Goal: Task Accomplishment & Management: Manage account settings

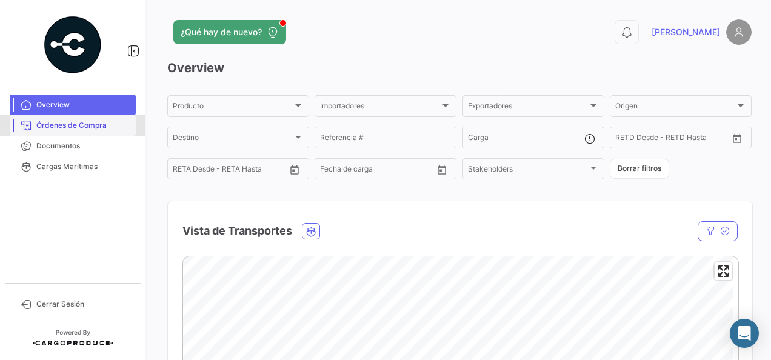
click at [84, 121] on span "Órdenes de Compra" at bounding box center [83, 125] width 95 height 11
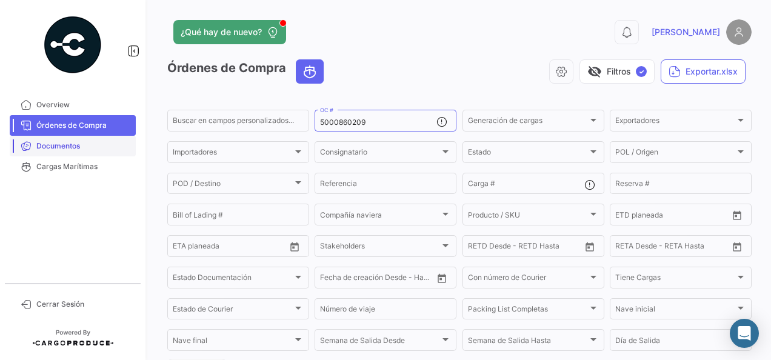
click at [107, 140] on link "Documentos" at bounding box center [73, 146] width 126 height 21
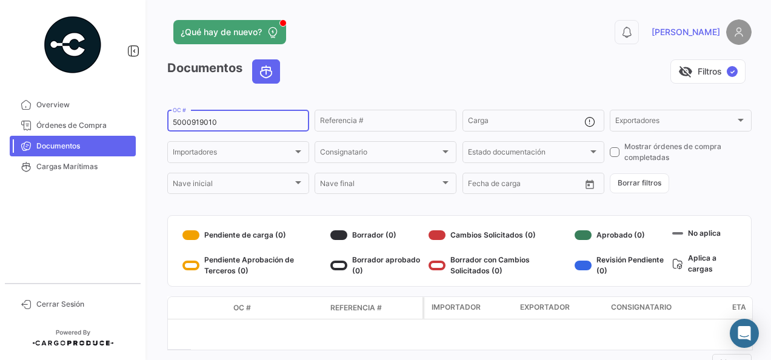
click at [224, 120] on input "5000919010" at bounding box center [238, 122] width 131 height 8
type input "5"
paste input "5000918966"
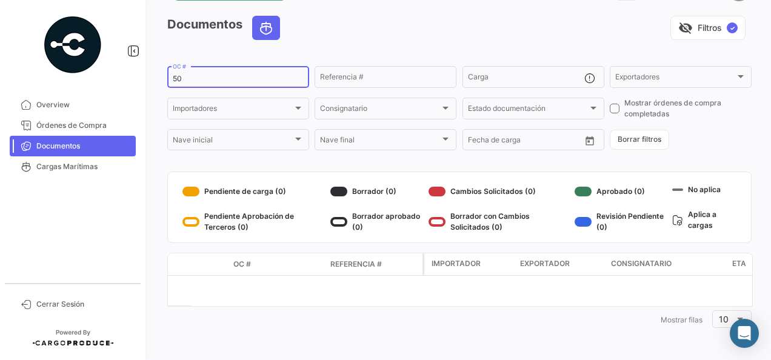
type input "5"
paste input "5000918974"
type input "5"
paste input "5000912941"
type input "5000912941"
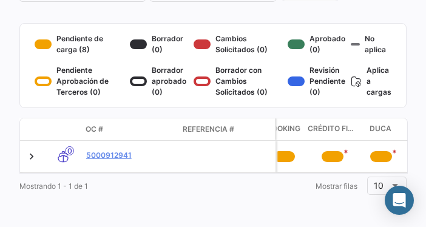
scroll to position [229, 0]
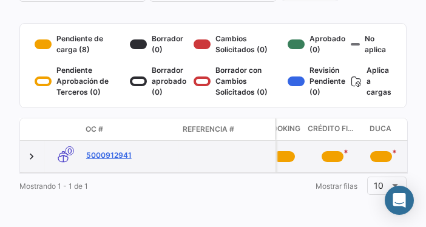
click at [101, 153] on link "5000912941" at bounding box center [129, 155] width 87 height 11
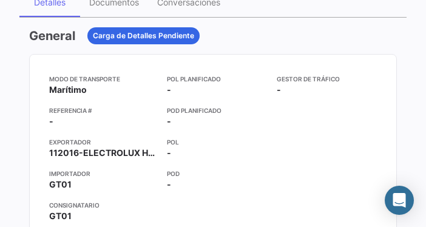
scroll to position [170, 0]
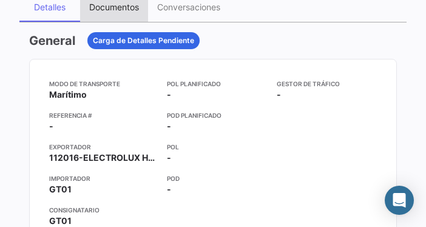
click at [109, 9] on div "Documentos" at bounding box center [114, 7] width 50 height 10
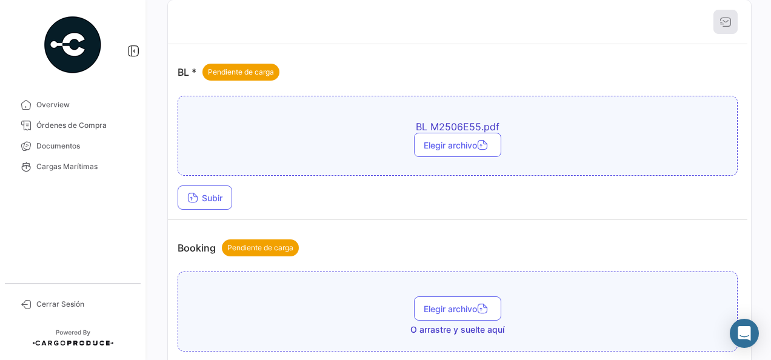
scroll to position [205, 0]
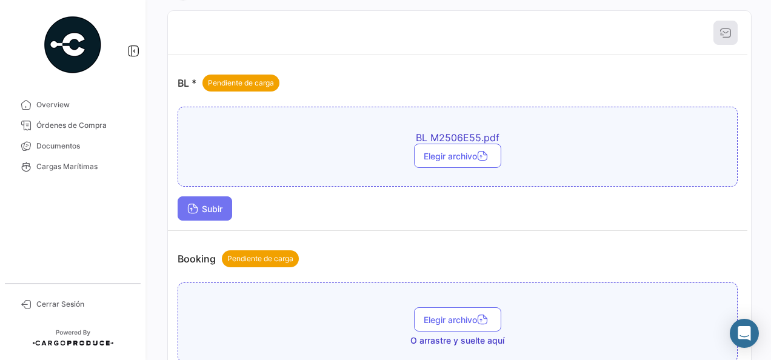
click at [196, 204] on icon at bounding box center [192, 209] width 11 height 11
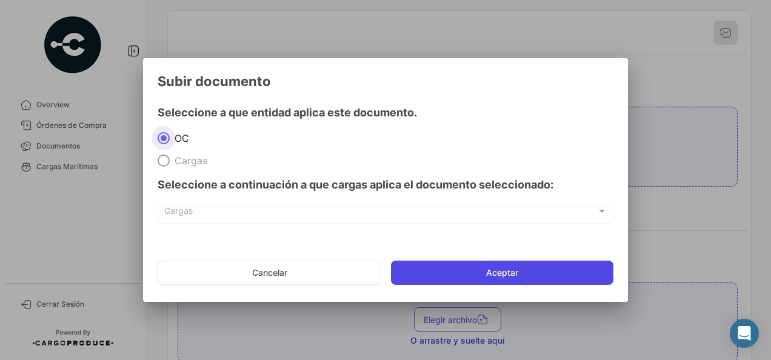
click at [520, 264] on button "Aceptar" at bounding box center [502, 273] width 223 height 24
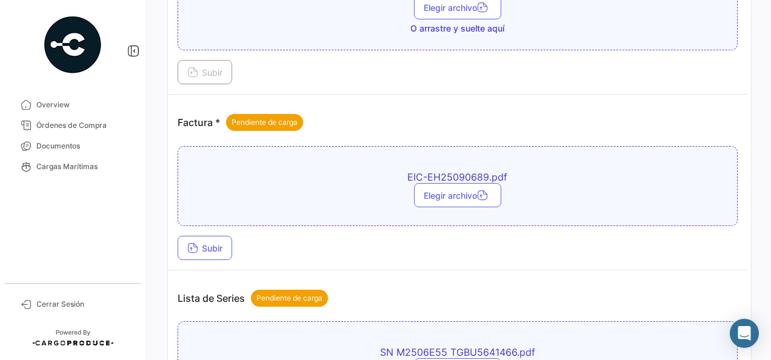
scroll to position [526, 0]
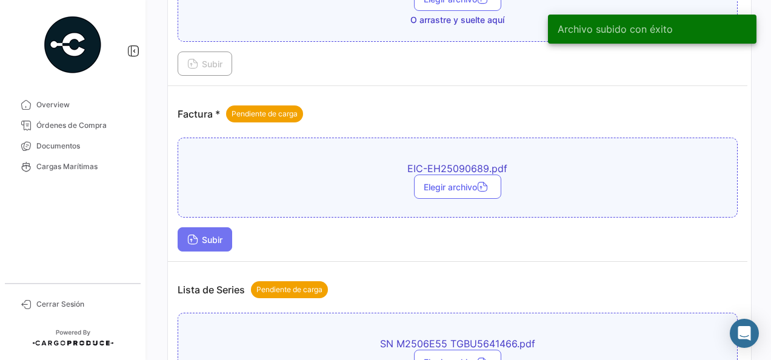
click at [194, 239] on icon at bounding box center [192, 240] width 11 height 11
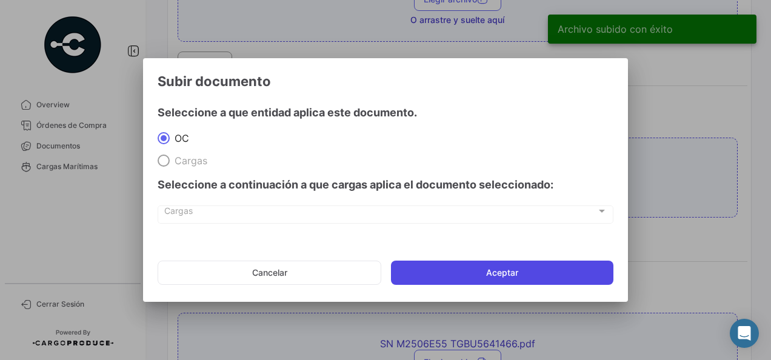
click at [507, 275] on button "Aceptar" at bounding box center [502, 273] width 223 height 24
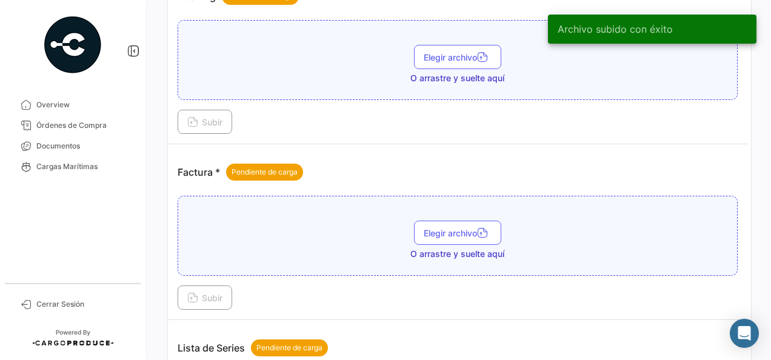
drag, startPoint x: 765, startPoint y: 201, endPoint x: 773, endPoint y: 263, distance: 63.0
click at [771, 263] on html "Overview Órdenes de Compra Documentos Cargas Marítimas Cerrar Sesión ¿Qué hay d…" at bounding box center [385, 180] width 771 height 360
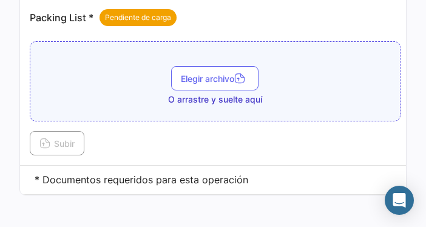
scroll to position [1040, 0]
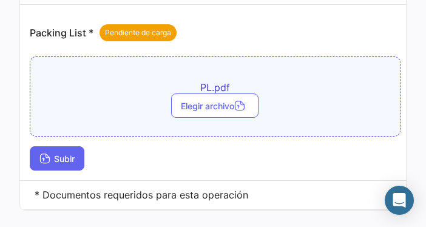
click at [49, 154] on icon at bounding box center [44, 159] width 11 height 11
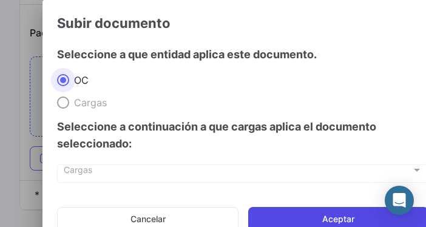
click at [315, 215] on button "Aceptar" at bounding box center [338, 219] width 180 height 24
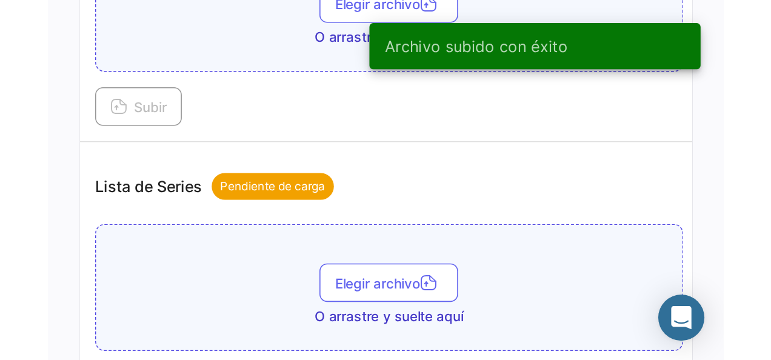
scroll to position [794, 0]
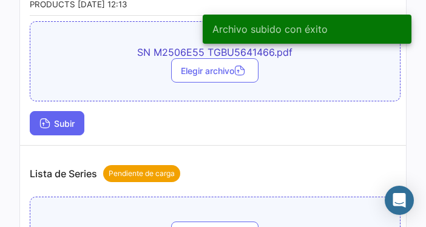
click at [64, 118] on span "Subir" at bounding box center [56, 123] width 35 height 10
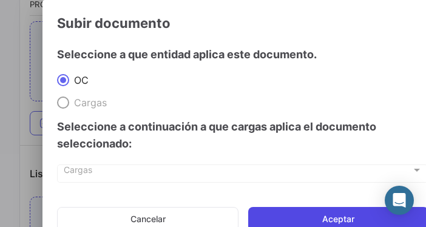
click at [287, 208] on button "Aceptar" at bounding box center [338, 219] width 180 height 24
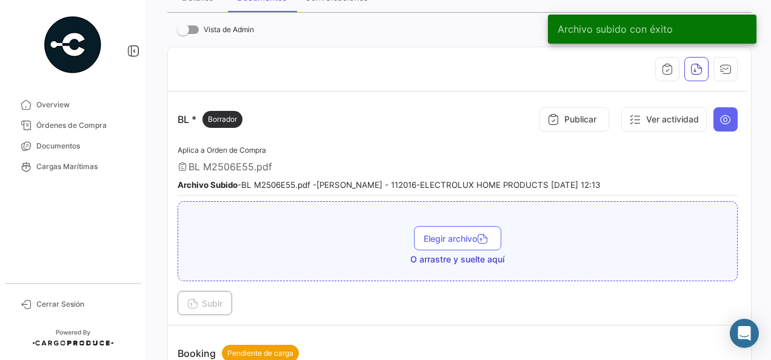
scroll to position [173, 0]
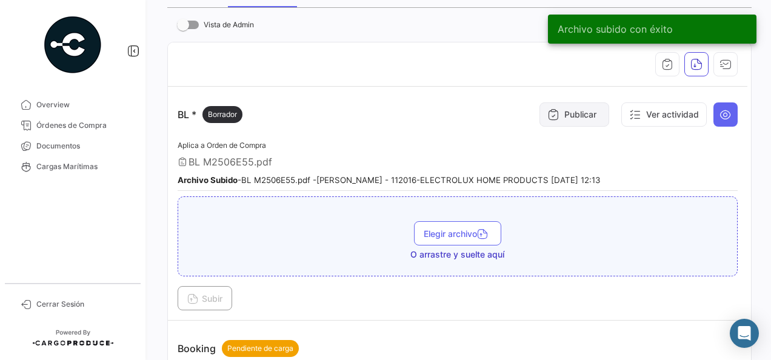
click at [578, 114] on button "Publicar" at bounding box center [575, 114] width 70 height 24
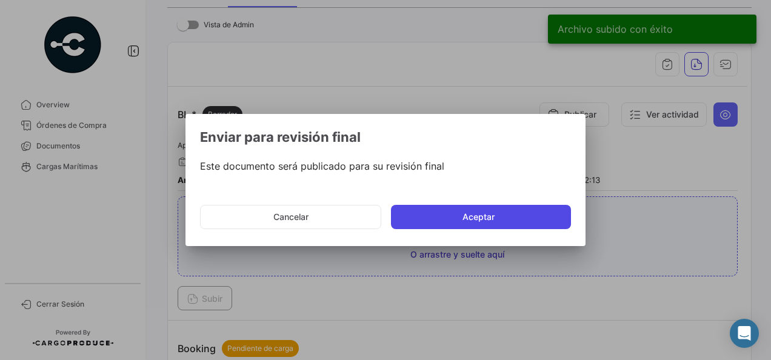
click at [477, 216] on button "Aceptar" at bounding box center [481, 217] width 180 height 24
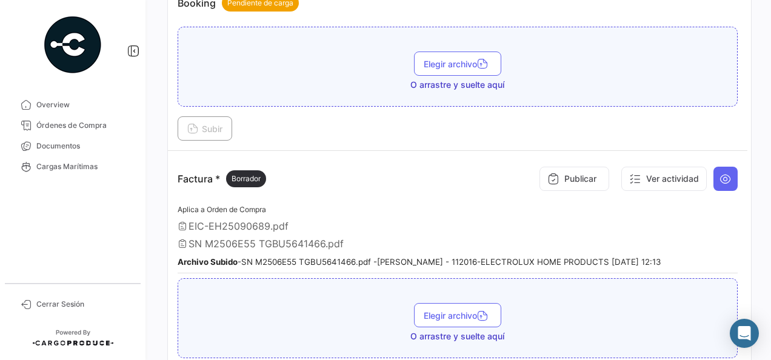
scroll to position [547, 0]
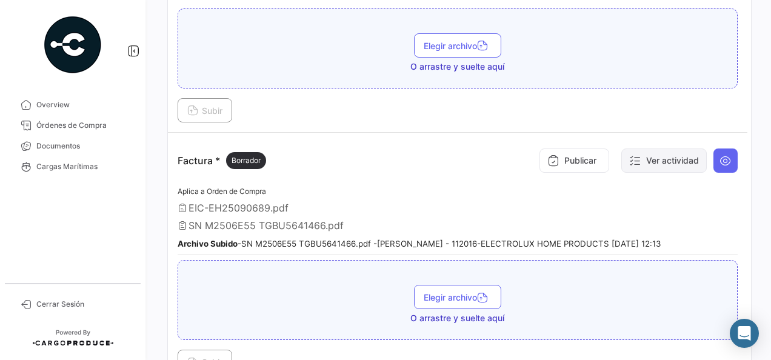
click at [657, 159] on button "Ver actividad" at bounding box center [663, 161] width 85 height 24
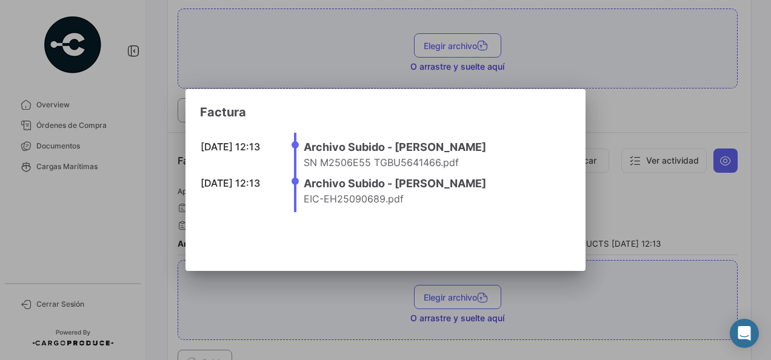
click at [649, 213] on div at bounding box center [385, 180] width 771 height 360
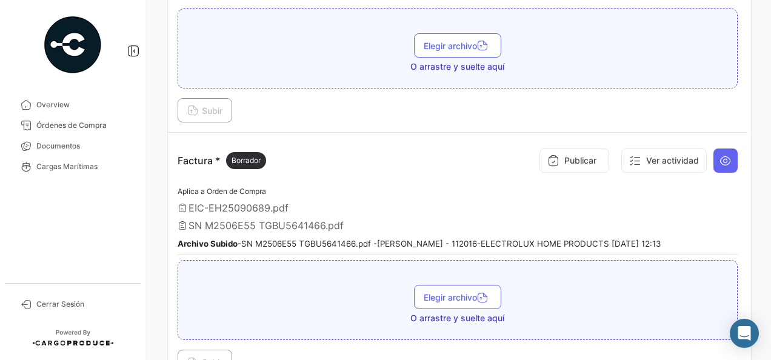
drag, startPoint x: 182, startPoint y: 221, endPoint x: 558, endPoint y: 198, distance: 377.2
click at [558, 202] on div "EIC-EH25090689.pdf" at bounding box center [458, 208] width 560 height 12
drag, startPoint x: 763, startPoint y: 169, endPoint x: 766, endPoint y: 188, distance: 19.0
click at [766, 188] on div "¿Qué hay de nuevo? 0 [PERSON_NAME] OC 5000912941 Volver al listado de Órdenes d…" at bounding box center [459, 180] width 623 height 360
drag, startPoint x: 766, startPoint y: 188, endPoint x: 762, endPoint y: 232, distance: 43.8
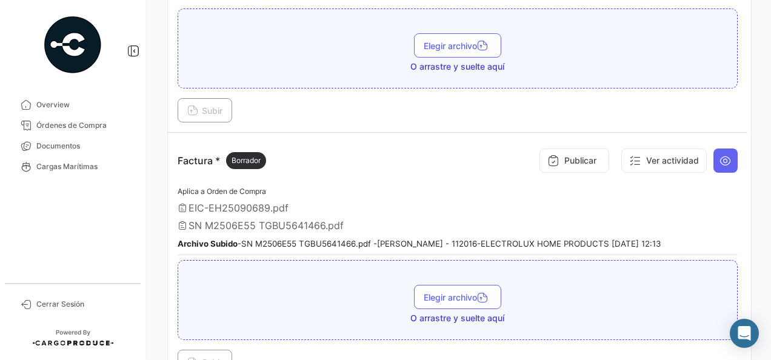
click at [762, 232] on div "¿Qué hay de nuevo? 0 [PERSON_NAME] OC 5000912941 Volver al listado de Órdenes d…" at bounding box center [459, 180] width 623 height 360
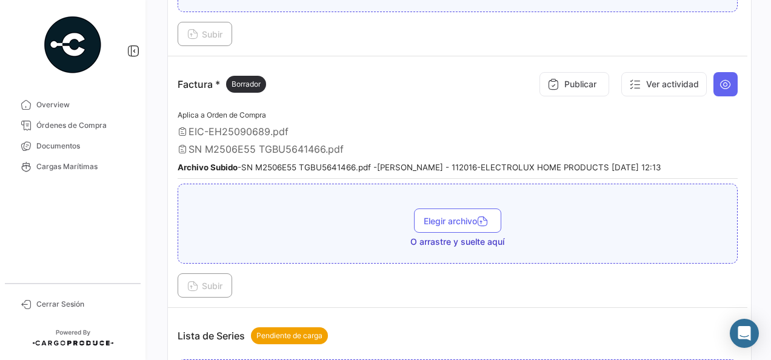
scroll to position [630, 0]
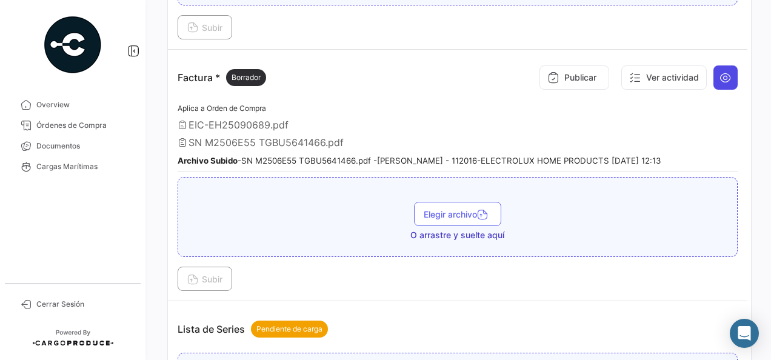
click at [723, 76] on icon at bounding box center [726, 78] width 12 height 12
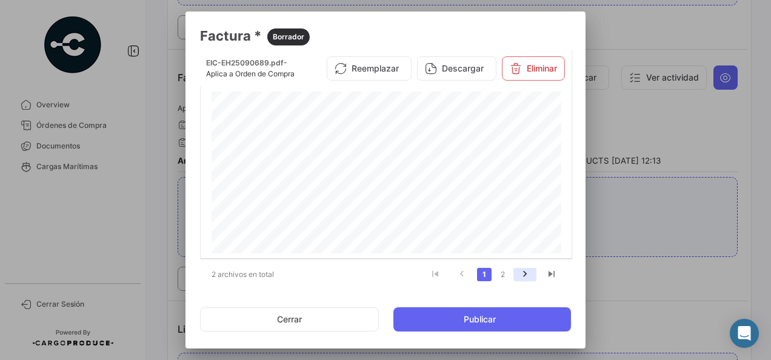
click at [518, 276] on icon "go to next page" at bounding box center [525, 276] width 16 height 15
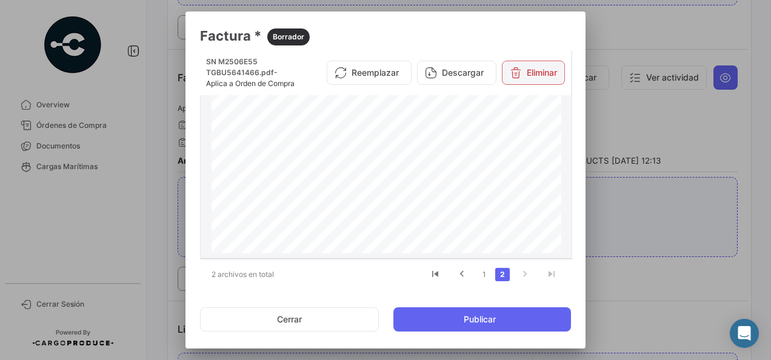
click at [523, 82] on button "Eliminar" at bounding box center [533, 73] width 63 height 24
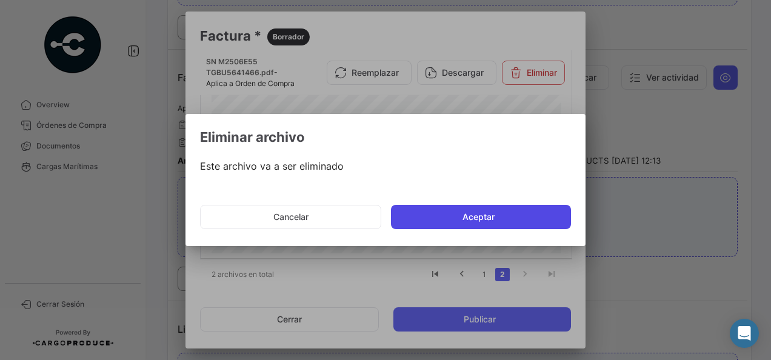
click at [470, 219] on button "Aceptar" at bounding box center [481, 217] width 180 height 24
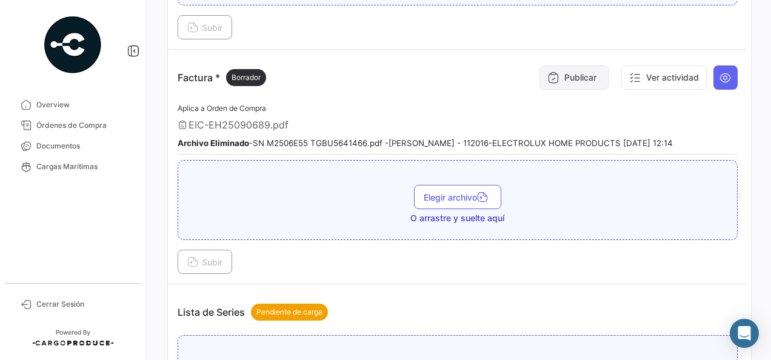
click at [561, 76] on button "Publicar" at bounding box center [575, 77] width 70 height 24
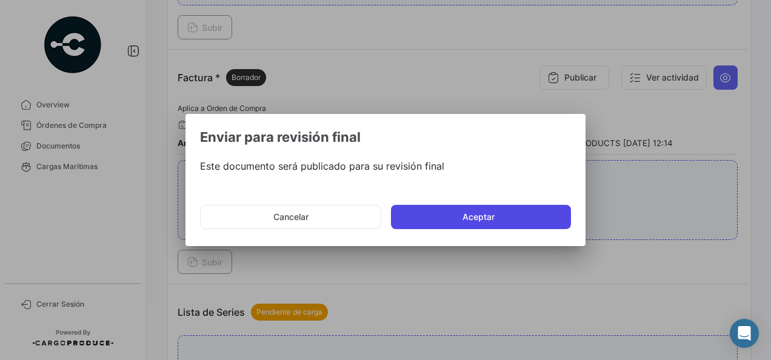
click at [528, 209] on button "Aceptar" at bounding box center [481, 217] width 180 height 24
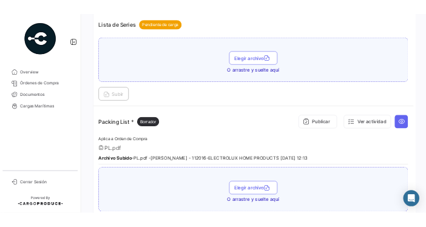
scroll to position [926, 0]
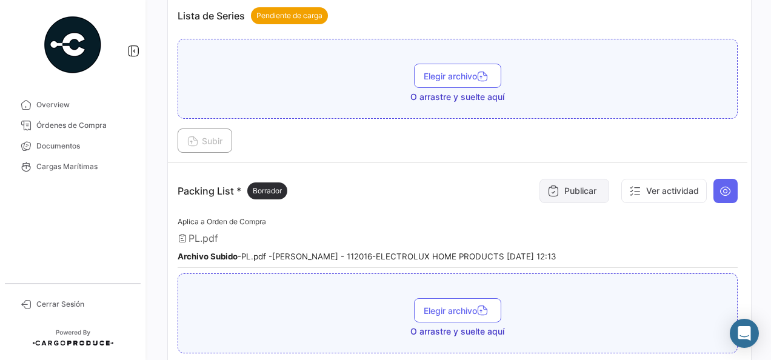
click at [576, 184] on button "Publicar" at bounding box center [575, 191] width 70 height 24
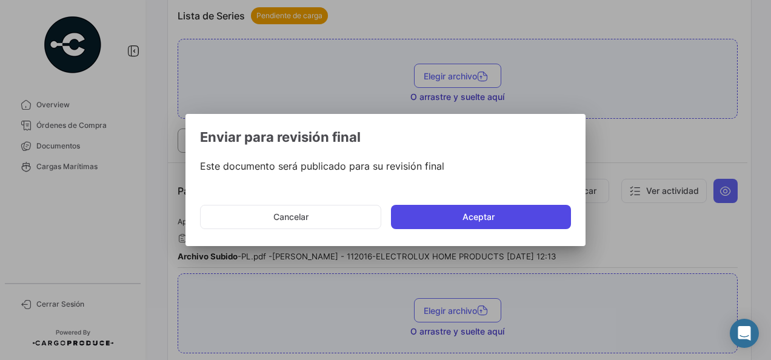
click at [531, 206] on button "Aceptar" at bounding box center [481, 217] width 180 height 24
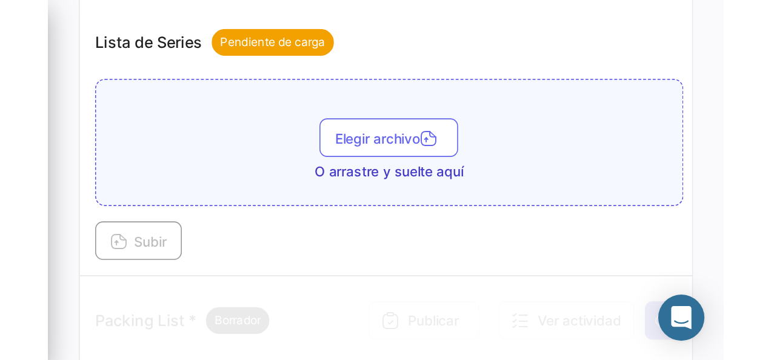
scroll to position [937, 0]
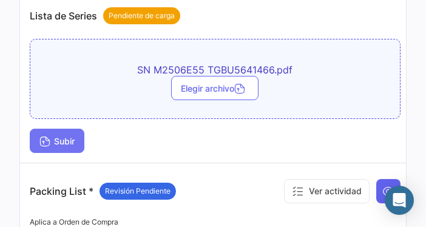
click at [55, 146] on span "Subir" at bounding box center [56, 141] width 35 height 10
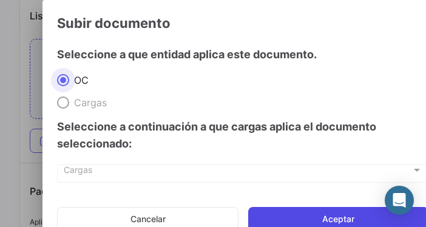
click at [330, 216] on button "Aceptar" at bounding box center [338, 219] width 180 height 24
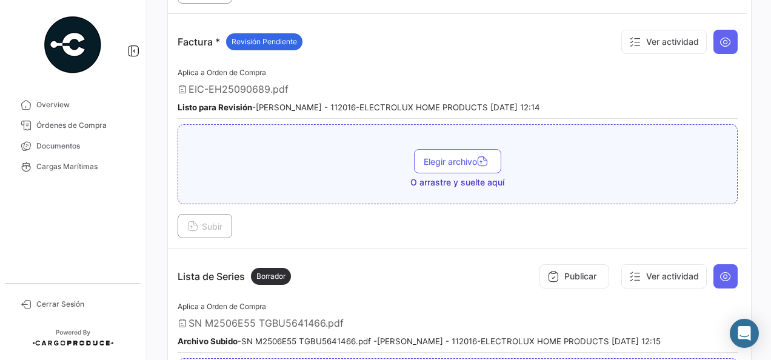
scroll to position [697, 0]
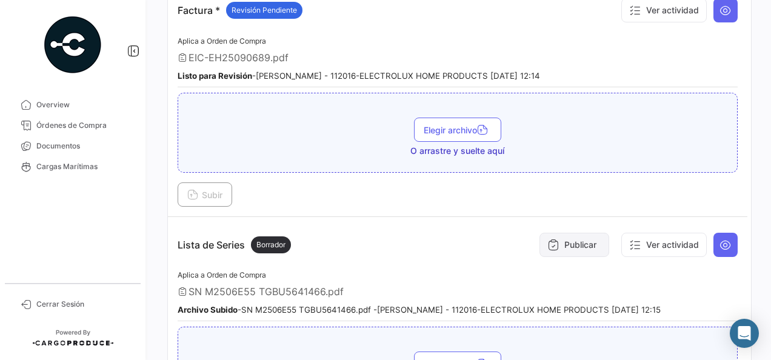
click at [582, 237] on button "Publicar" at bounding box center [575, 245] width 70 height 24
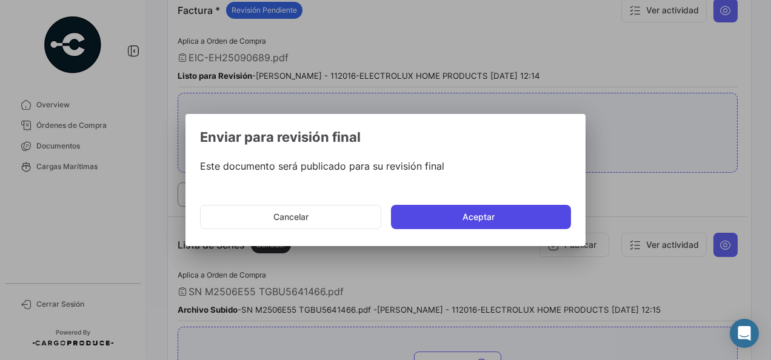
click at [538, 217] on button "Aceptar" at bounding box center [481, 217] width 180 height 24
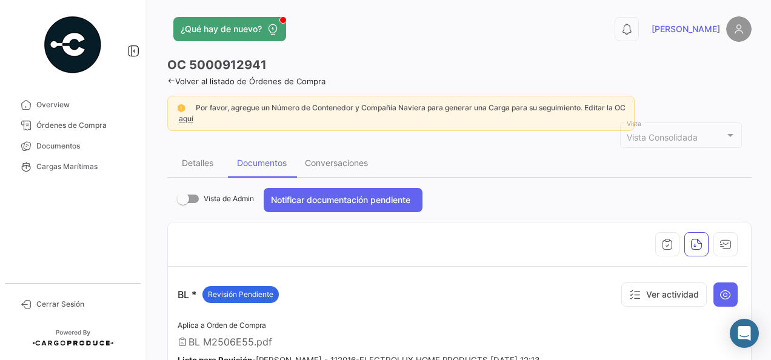
scroll to position [0, 0]
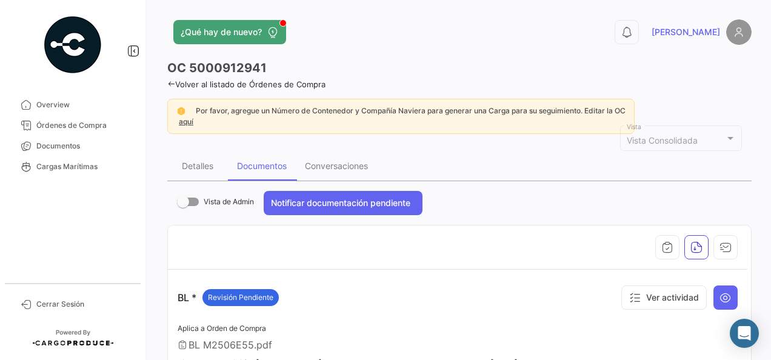
click at [171, 82] on icon at bounding box center [171, 84] width 8 height 8
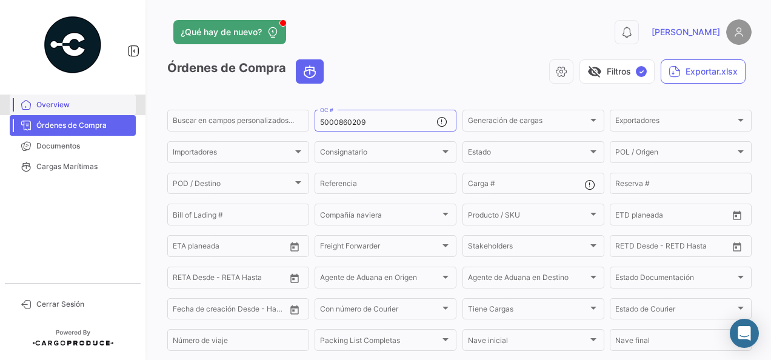
click at [65, 108] on span "Overview" at bounding box center [83, 104] width 95 height 11
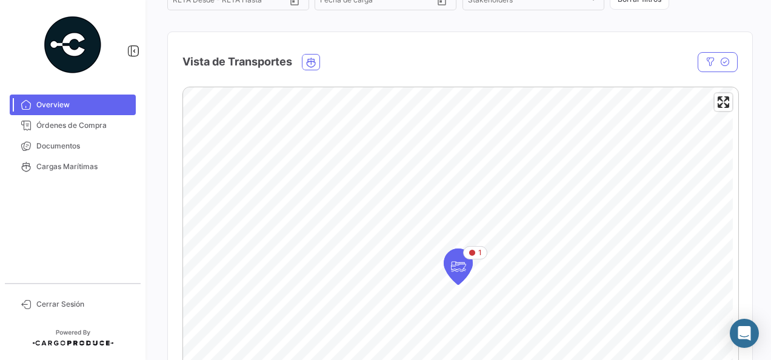
scroll to position [162, 0]
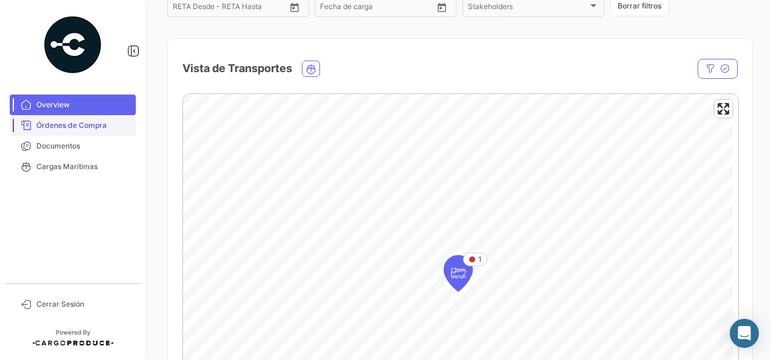
click at [67, 129] on span "Órdenes de Compra" at bounding box center [83, 125] width 95 height 11
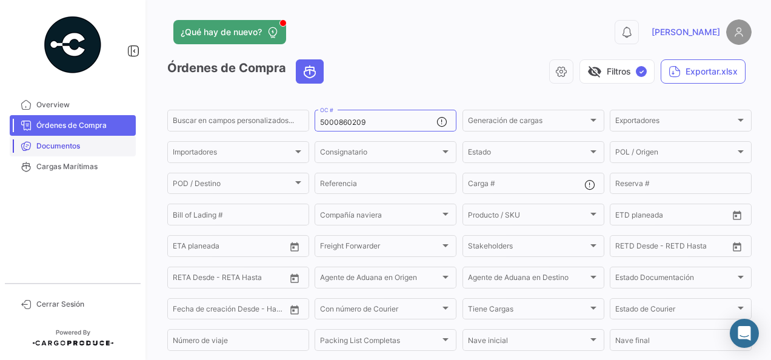
click at [73, 145] on span "Documentos" at bounding box center [83, 146] width 95 height 11
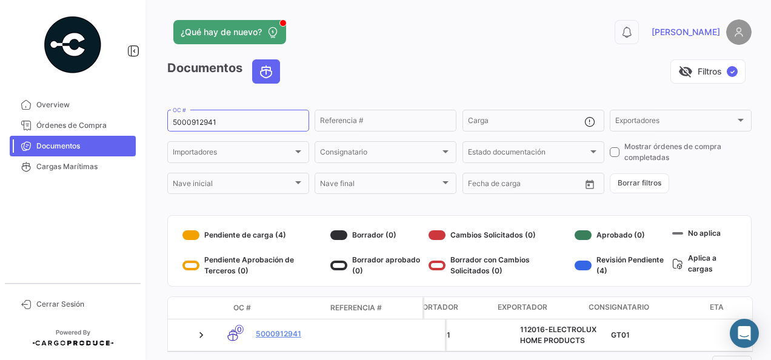
scroll to position [0, 551]
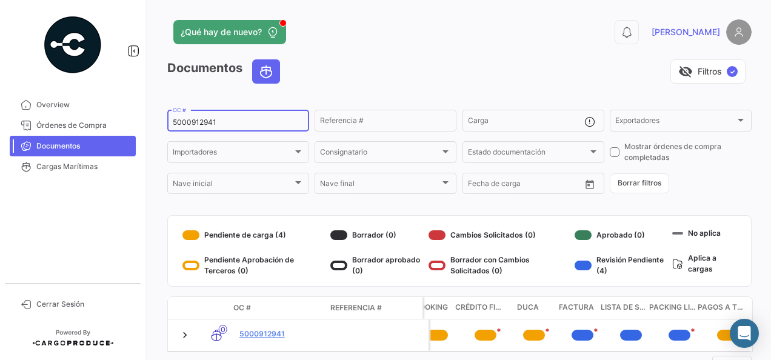
click at [241, 124] on input "5000912941" at bounding box center [238, 122] width 131 height 8
type input "5"
paste input "5000920326"
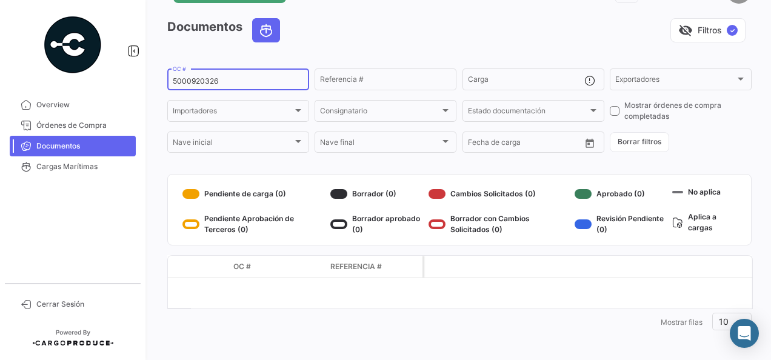
scroll to position [44, 0]
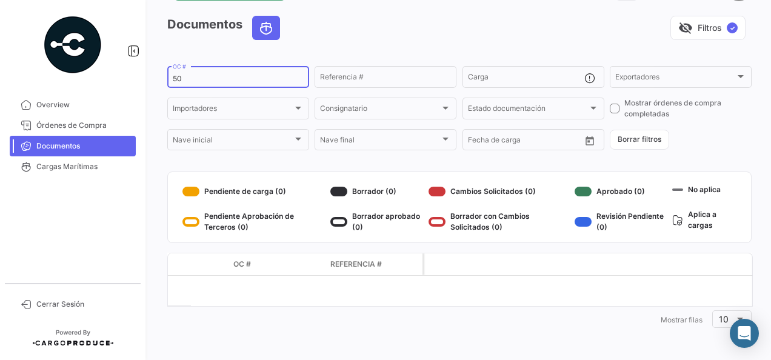
type input "5"
paste input "5000912952"
type input "5000912952"
click at [218, 84] on div "5000912952 OC #" at bounding box center [238, 76] width 131 height 24
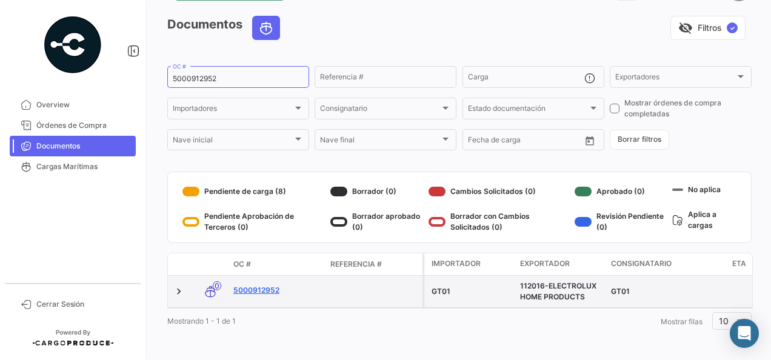
click at [252, 291] on link "5000912952" at bounding box center [276, 290] width 87 height 11
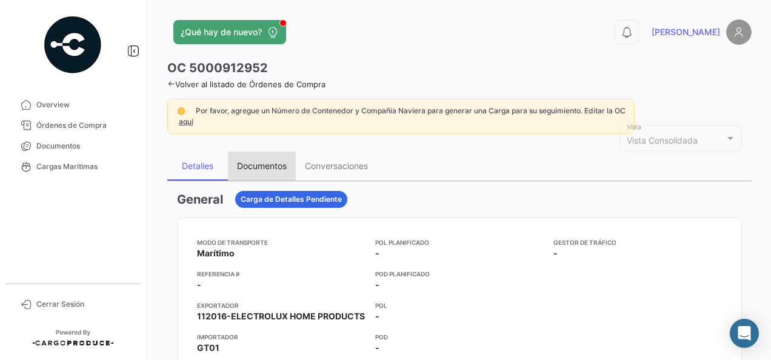
click at [269, 167] on div "Documentos" at bounding box center [262, 166] width 50 height 10
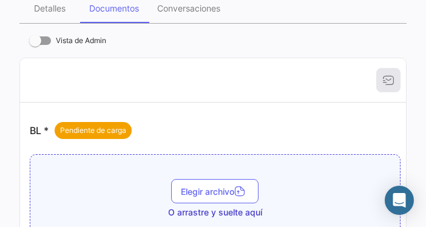
scroll to position [222, 0]
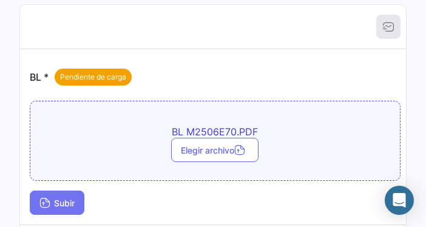
click at [58, 202] on span "Subir" at bounding box center [56, 203] width 35 height 10
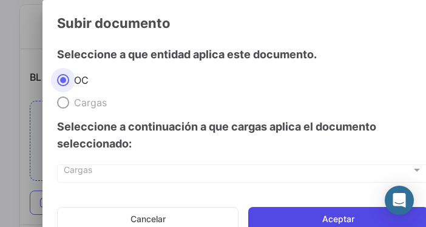
click at [343, 216] on button "Aceptar" at bounding box center [338, 219] width 180 height 24
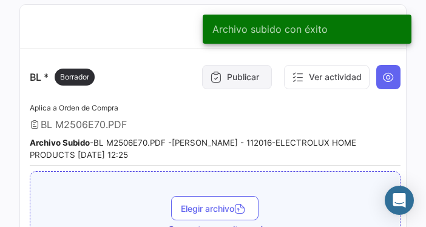
click at [241, 79] on button "Publicar" at bounding box center [237, 77] width 70 height 24
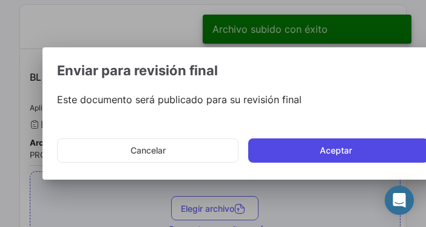
click at [375, 144] on button "Aceptar" at bounding box center [338, 150] width 180 height 24
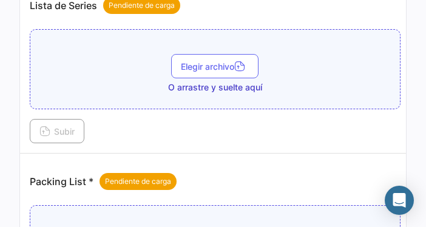
scroll to position [894, 0]
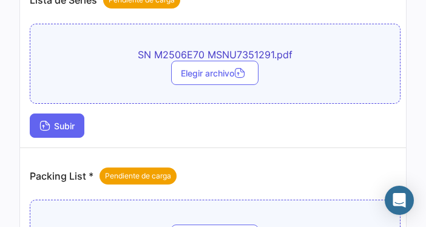
click at [61, 131] on span "Subir" at bounding box center [56, 126] width 35 height 10
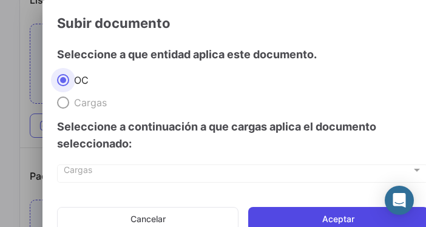
click at [323, 218] on button "Aceptar" at bounding box center [338, 219] width 180 height 24
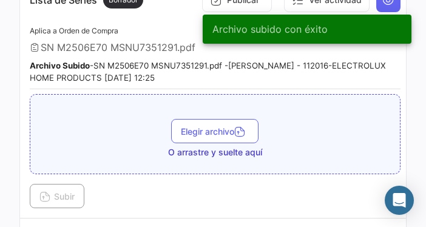
click at [243, 7] on div "Archivo subido con éxito" at bounding box center [307, 29] width 238 height 58
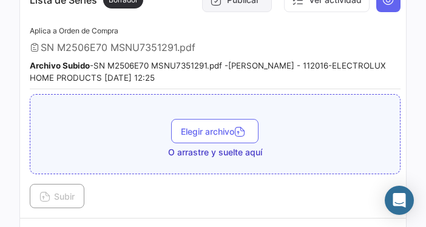
click at [243, 12] on button "Publicar" at bounding box center [237, 0] width 70 height 24
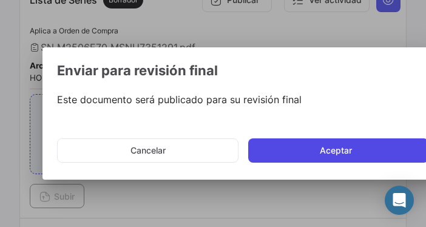
click at [320, 146] on button "Aceptar" at bounding box center [338, 150] width 180 height 24
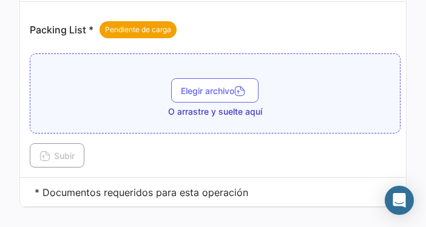
scroll to position [1141, 0]
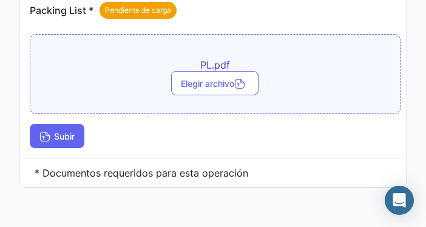
click at [63, 133] on button "Subir" at bounding box center [57, 136] width 55 height 24
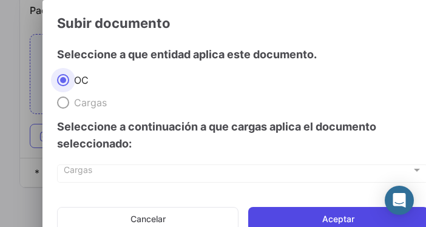
click at [315, 222] on button "Aceptar" at bounding box center [338, 219] width 180 height 24
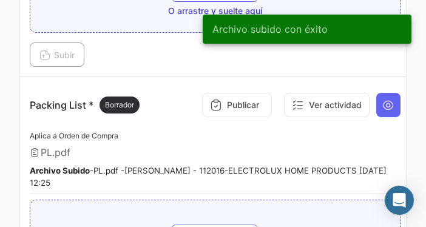
scroll to position [1020, 0]
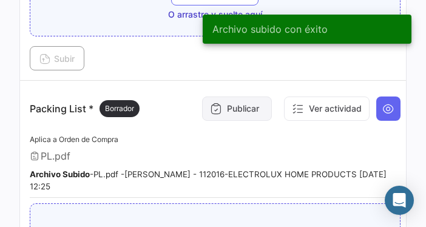
click at [222, 121] on button "Publicar" at bounding box center [237, 108] width 70 height 24
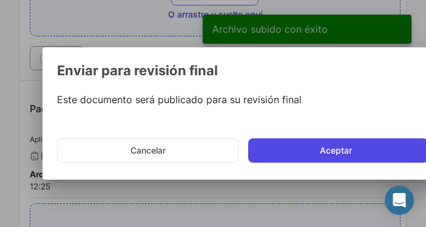
click at [291, 146] on button "Aceptar" at bounding box center [338, 150] width 180 height 24
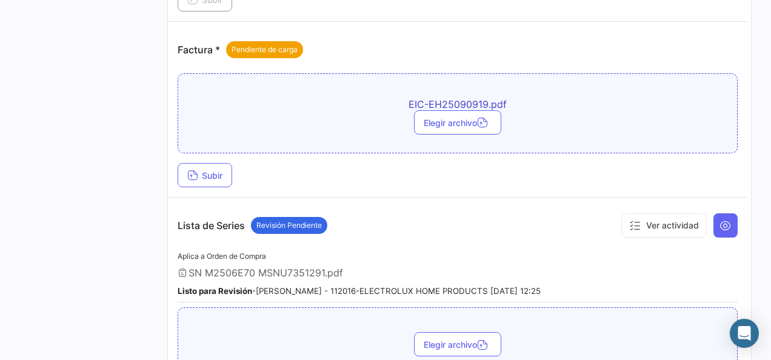
scroll to position [647, 0]
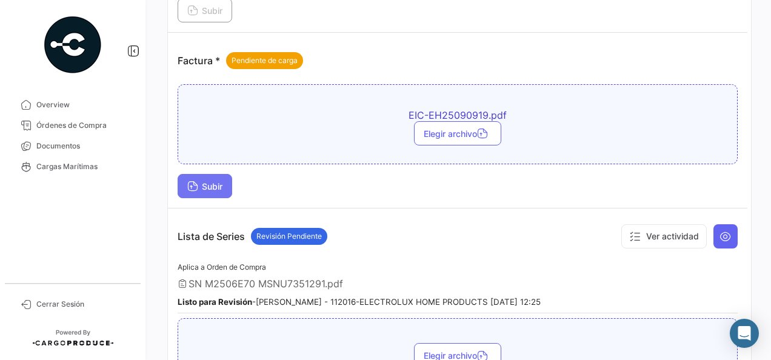
click at [221, 181] on span "Subir" at bounding box center [204, 186] width 35 height 10
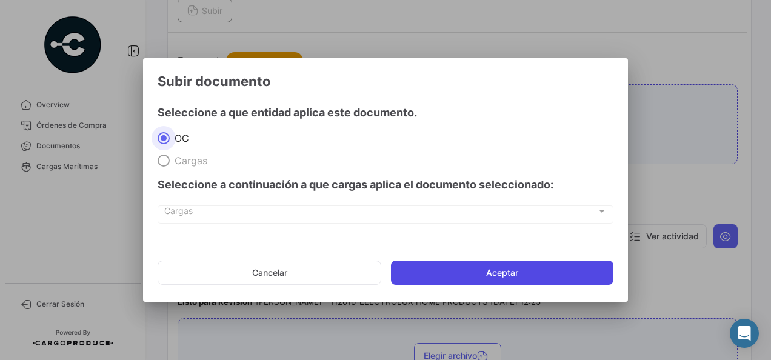
click at [441, 276] on button "Aceptar" at bounding box center [502, 273] width 223 height 24
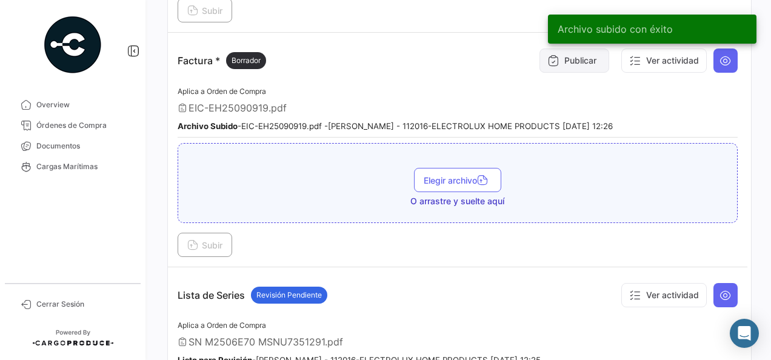
click at [554, 64] on button "Publicar" at bounding box center [575, 61] width 70 height 24
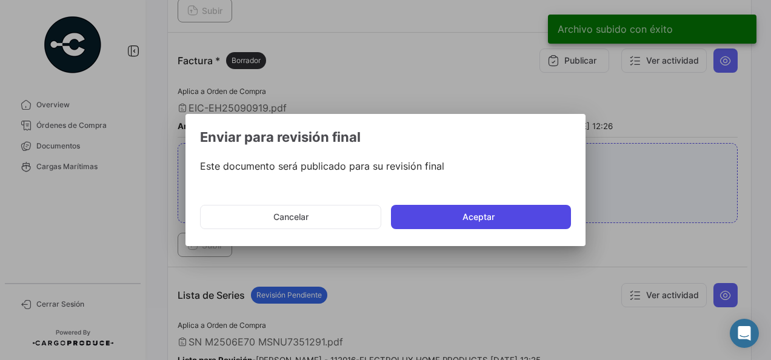
click at [467, 215] on button "Aceptar" at bounding box center [481, 217] width 180 height 24
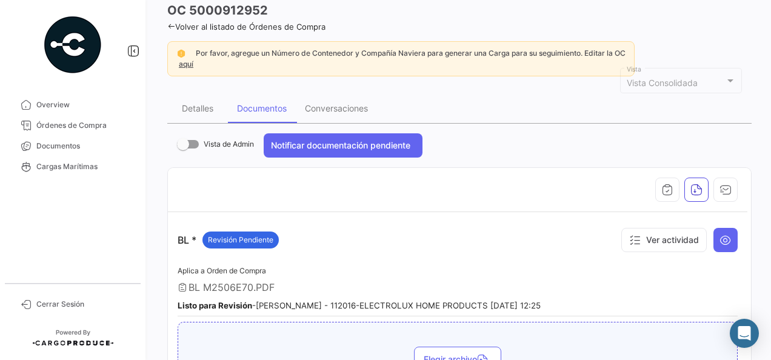
scroll to position [54, 0]
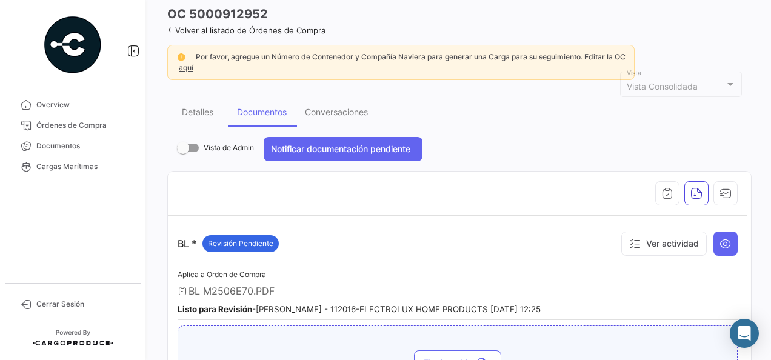
click at [170, 27] on icon at bounding box center [171, 30] width 8 height 8
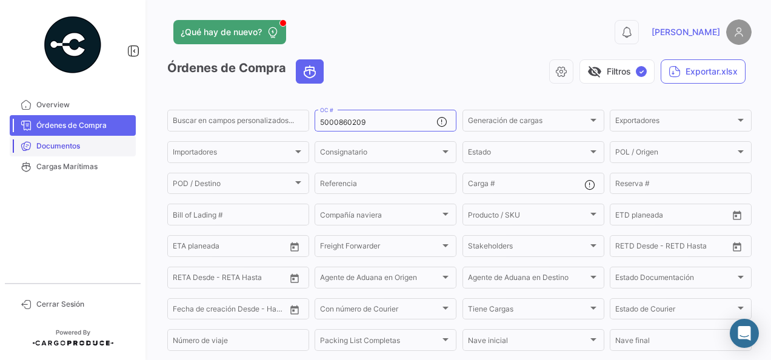
click at [99, 146] on span "Documentos" at bounding box center [83, 146] width 95 height 11
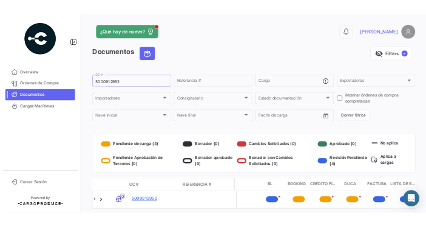
scroll to position [0, 551]
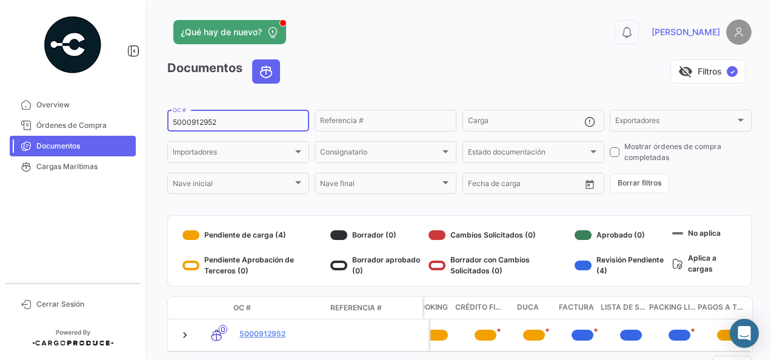
click at [275, 126] on input "5000912952" at bounding box center [238, 122] width 131 height 8
type input "5"
paste input "5000909429"
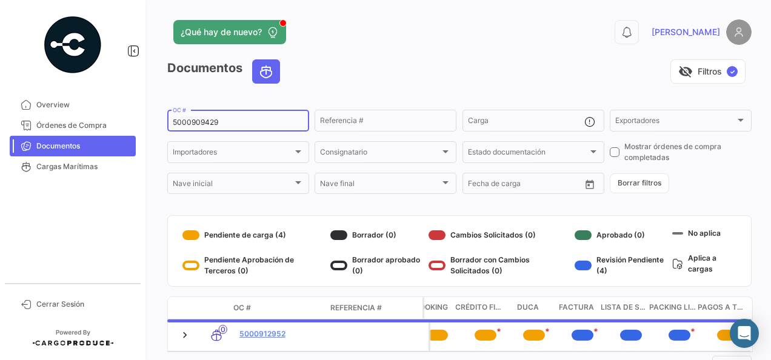
type input "5000909429"
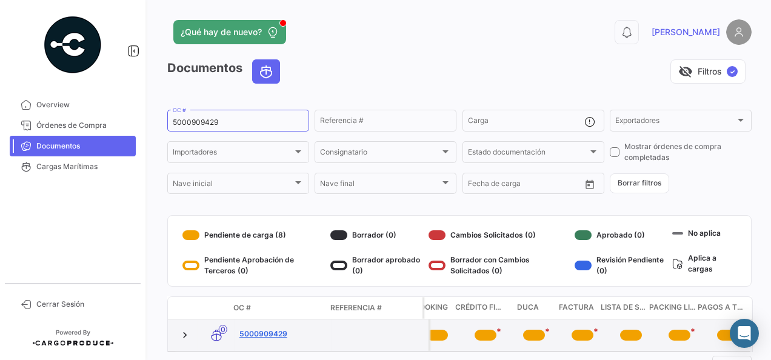
click at [254, 330] on link "5000909429" at bounding box center [283, 334] width 87 height 11
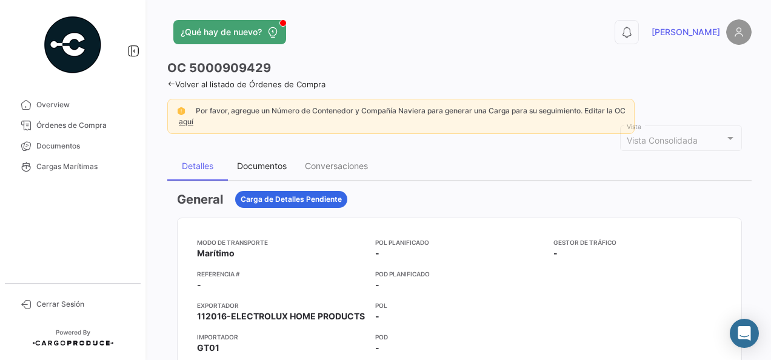
click at [251, 161] on div "Documentos" at bounding box center [262, 166] width 50 height 10
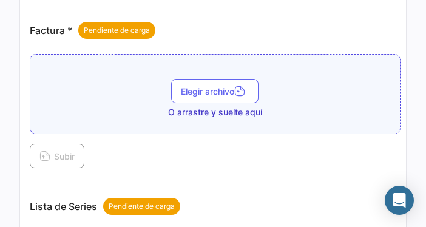
scroll to position [563, 0]
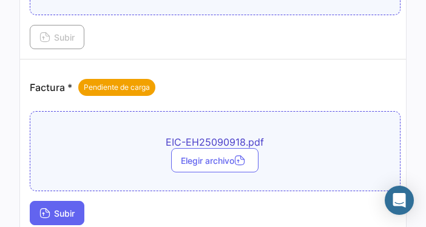
click at [52, 208] on span "Subir" at bounding box center [56, 213] width 35 height 10
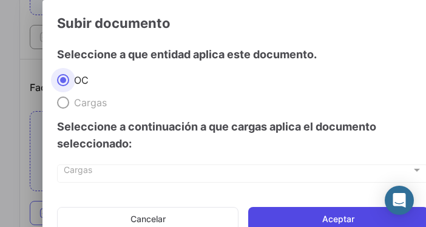
click at [349, 218] on button "Aceptar" at bounding box center [338, 219] width 180 height 24
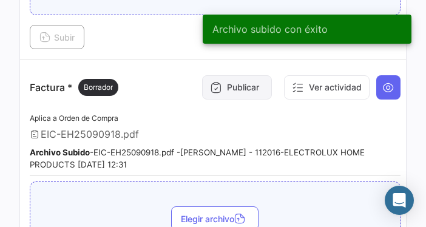
click at [230, 85] on button "Publicar" at bounding box center [237, 87] width 70 height 24
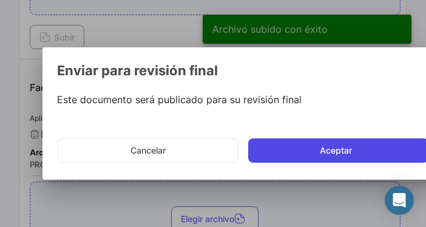
click at [298, 155] on button "Aceptar" at bounding box center [338, 150] width 180 height 24
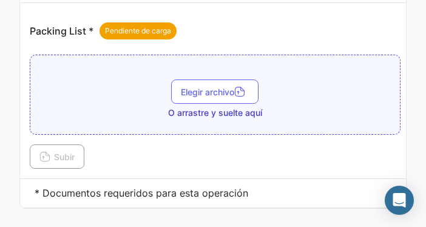
scroll to position [1036, 0]
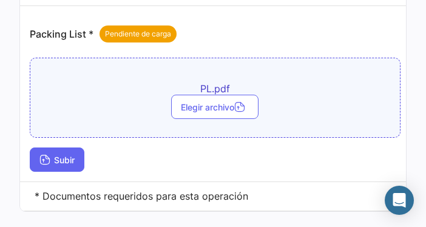
click at [68, 155] on button "Subir" at bounding box center [57, 159] width 55 height 24
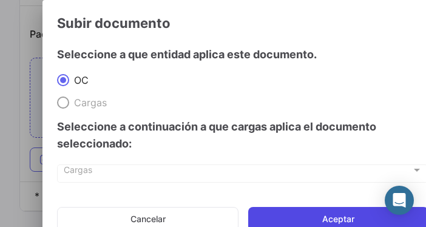
click at [331, 215] on button "Aceptar" at bounding box center [338, 219] width 180 height 24
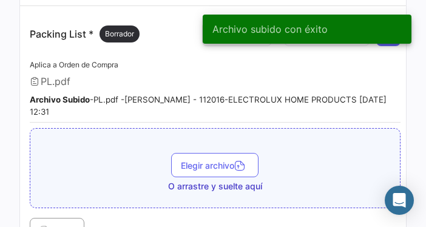
click at [292, 93] on div "Aplica a Orden de Compra PL.pdf Archivo Subido - PL.pdf - [PERSON_NAME] - 11201…" at bounding box center [215, 90] width 370 height 65
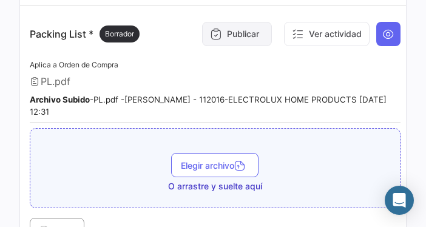
click at [232, 41] on button "Publicar" at bounding box center [237, 34] width 70 height 24
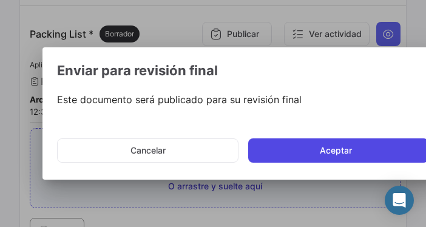
click at [323, 139] on button "Aceptar" at bounding box center [338, 150] width 180 height 24
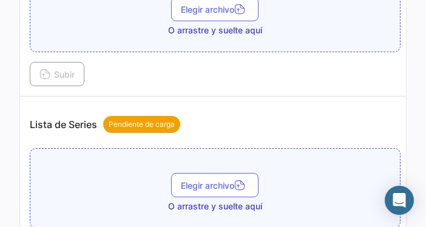
scroll to position [786, 0]
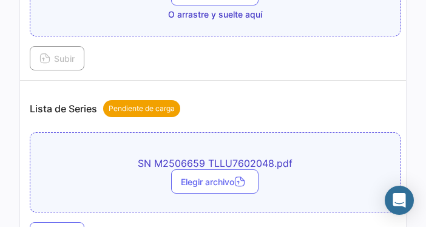
drag, startPoint x: 419, startPoint y: 135, endPoint x: 422, endPoint y: 153, distance: 18.4
click at [422, 153] on div "0 OC 5000909429 Volver al listado de Órdenes de Compra Por favor, agregue un Nú…" at bounding box center [213, 113] width 426 height 227
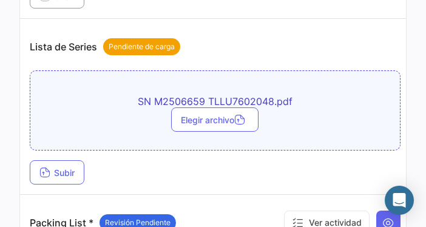
scroll to position [866, 0]
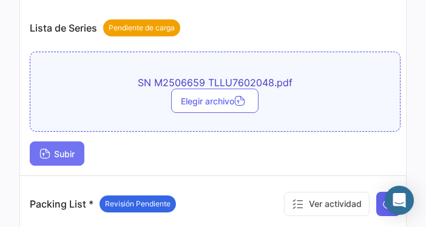
click at [69, 156] on span "Subir" at bounding box center [56, 154] width 35 height 10
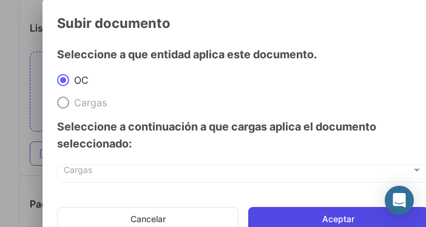
click at [317, 212] on button "Aceptar" at bounding box center [338, 219] width 180 height 24
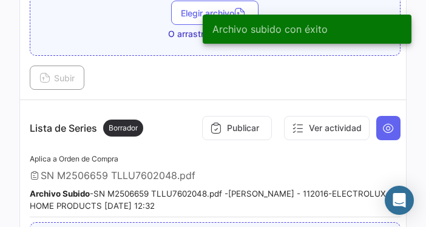
scroll to position [755, 0]
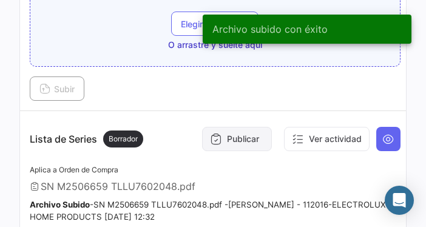
click at [250, 144] on button "Publicar" at bounding box center [237, 139] width 70 height 24
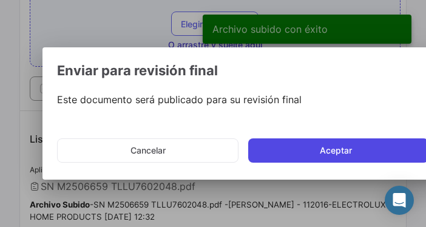
click at [347, 155] on button "Aceptar" at bounding box center [338, 150] width 180 height 24
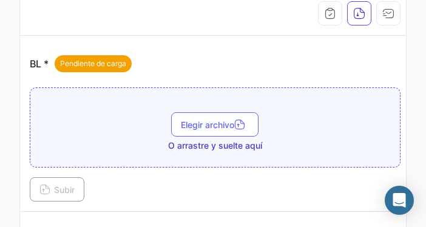
scroll to position [243, 0]
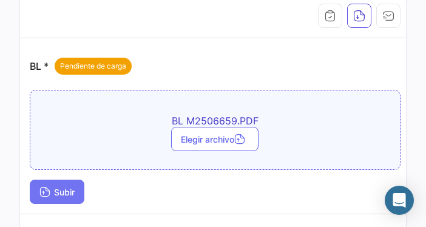
click at [57, 187] on span "Subir" at bounding box center [56, 192] width 35 height 10
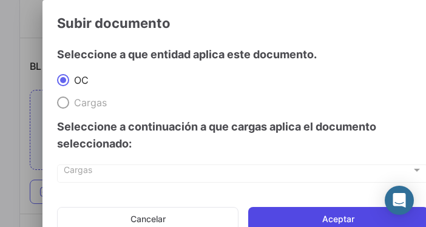
click at [327, 217] on button "Aceptar" at bounding box center [338, 219] width 180 height 24
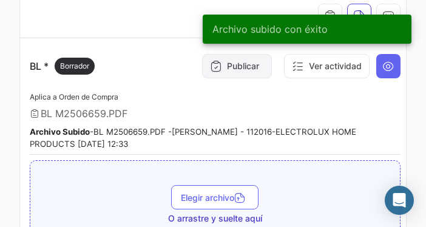
click at [241, 67] on button "Publicar" at bounding box center [237, 66] width 70 height 24
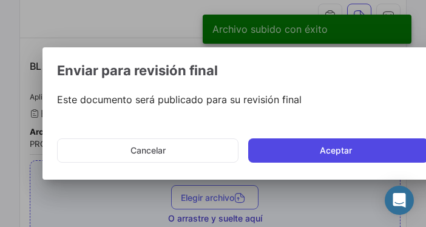
click at [327, 147] on button "Aceptar" at bounding box center [338, 150] width 180 height 24
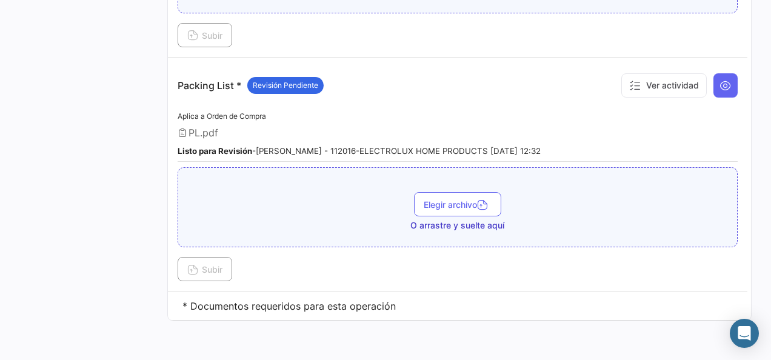
scroll to position [1088, 0]
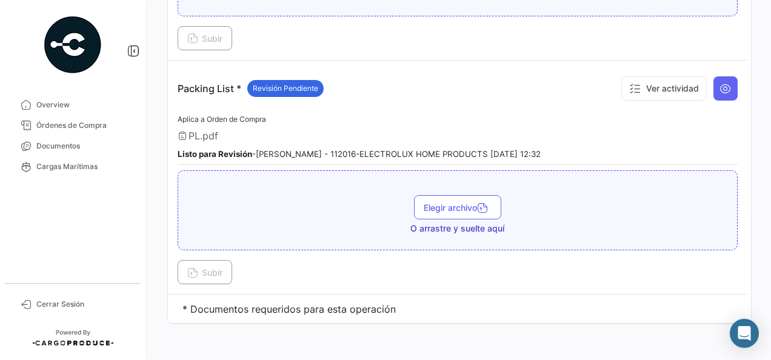
drag, startPoint x: 764, startPoint y: 280, endPoint x: 761, endPoint y: 182, distance: 98.3
click at [761, 182] on div "¿Qué hay de nuevo? 0 [PERSON_NAME] OC 5000909429 Volver al listado de Órdenes d…" at bounding box center [459, 180] width 623 height 360
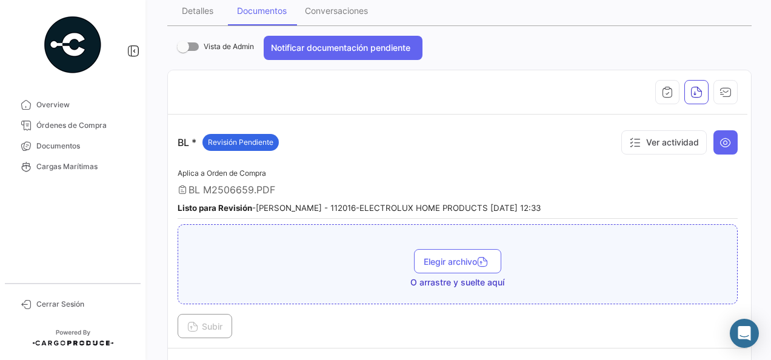
scroll to position [0, 0]
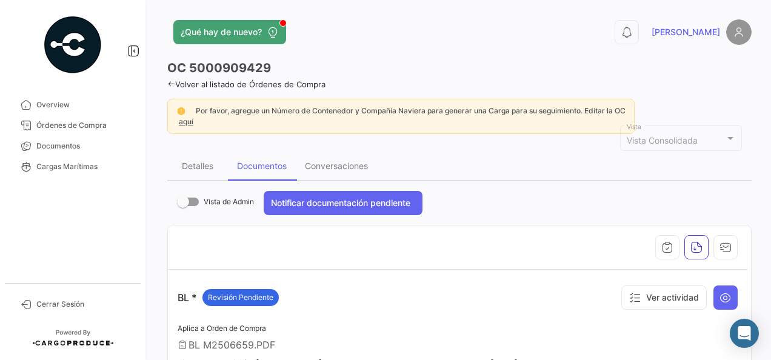
click at [167, 82] on icon at bounding box center [171, 84] width 8 height 8
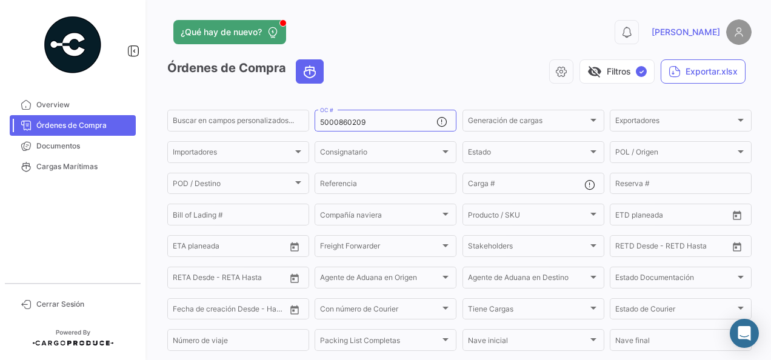
click at [74, 121] on span "Órdenes de Compra" at bounding box center [83, 125] width 95 height 11
click at [69, 109] on span "Overview" at bounding box center [83, 104] width 95 height 11
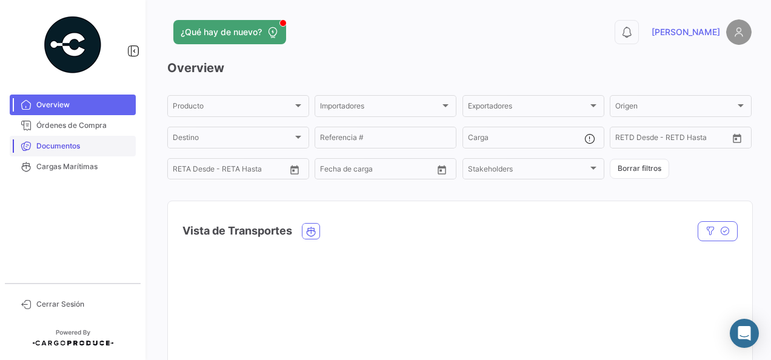
click at [76, 141] on span "Documentos" at bounding box center [83, 146] width 95 height 11
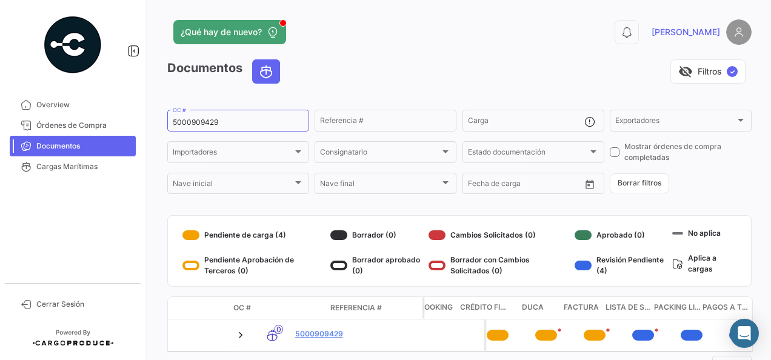
scroll to position [0, 551]
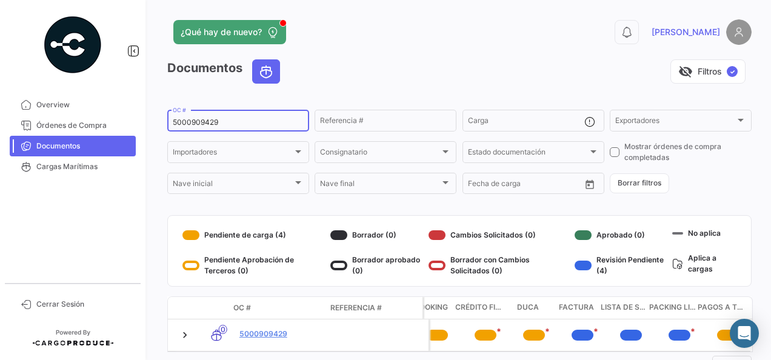
click at [218, 124] on input "5000909429" at bounding box center [238, 122] width 131 height 8
type input "5"
paste input "5000909558"
type input "5000909558"
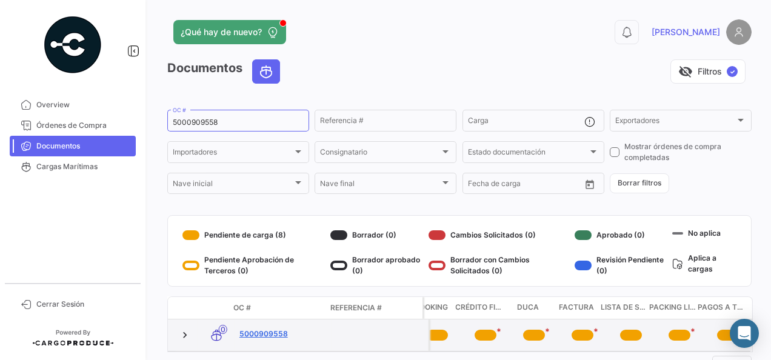
click at [255, 332] on link "5000909558" at bounding box center [283, 334] width 87 height 11
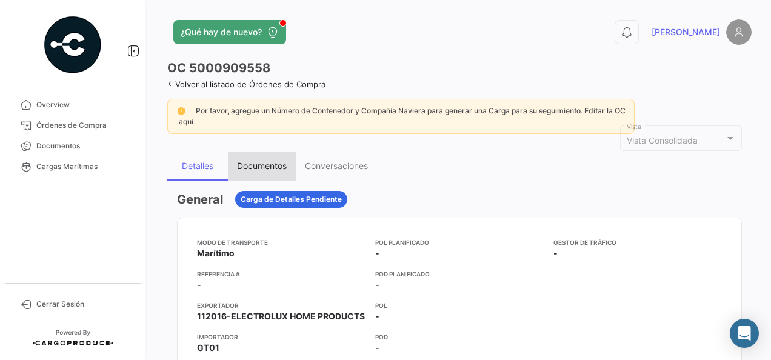
click at [263, 161] on div "Documentos" at bounding box center [262, 166] width 50 height 10
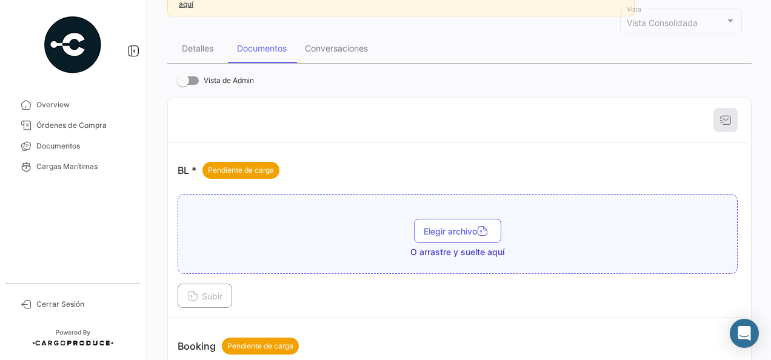
scroll to position [120, 0]
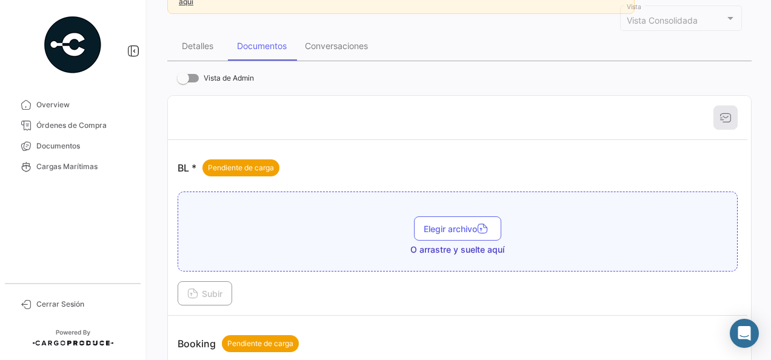
drag, startPoint x: 763, startPoint y: 104, endPoint x: 773, endPoint y: 29, distance: 75.9
click at [771, 29] on html "Overview Órdenes de Compra Documentos Cargas Marítimas Cerrar Sesión ¿Qué hay d…" at bounding box center [385, 180] width 771 height 360
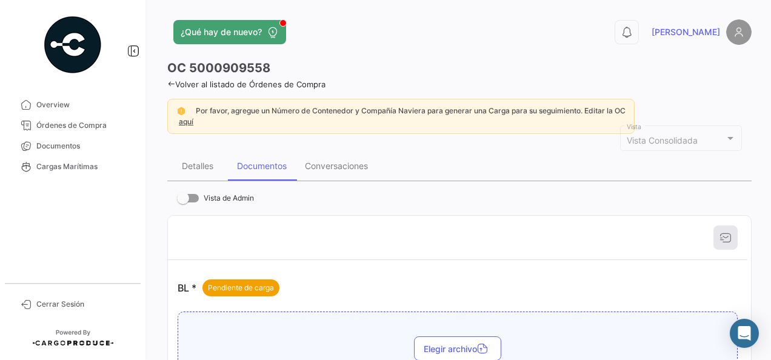
click at [400, 48] on app-header "¿Qué hay de nuevo? 0 [PERSON_NAME]" at bounding box center [459, 39] width 585 height 40
click at [172, 83] on icon at bounding box center [171, 84] width 8 height 8
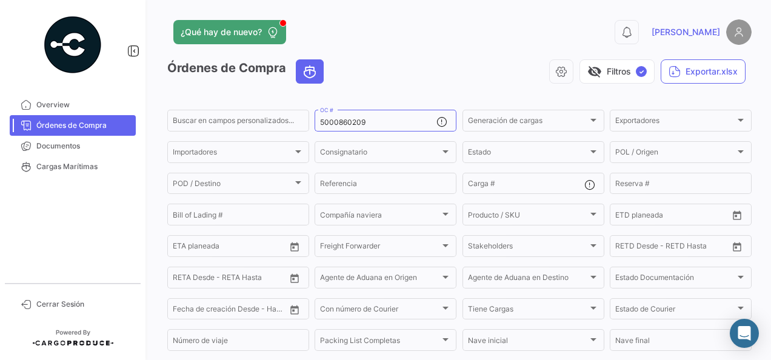
click at [68, 126] on span "Órdenes de Compra" at bounding box center [83, 125] width 95 height 11
click at [49, 152] on link "Documentos" at bounding box center [73, 146] width 126 height 21
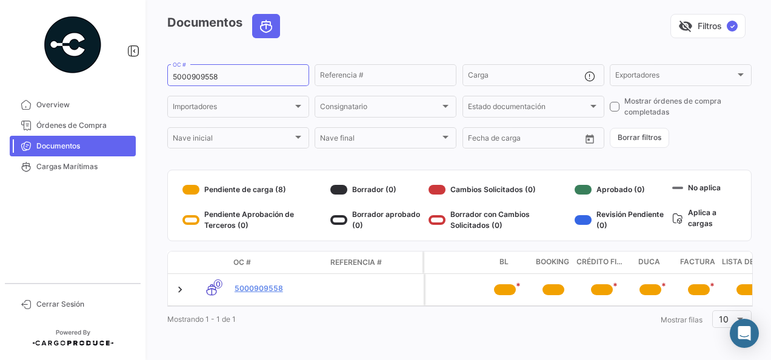
scroll to position [0, 429]
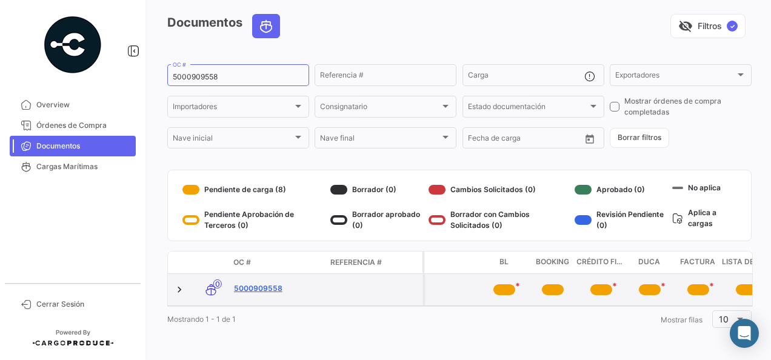
click at [241, 283] on link "5000909558" at bounding box center [277, 288] width 87 height 11
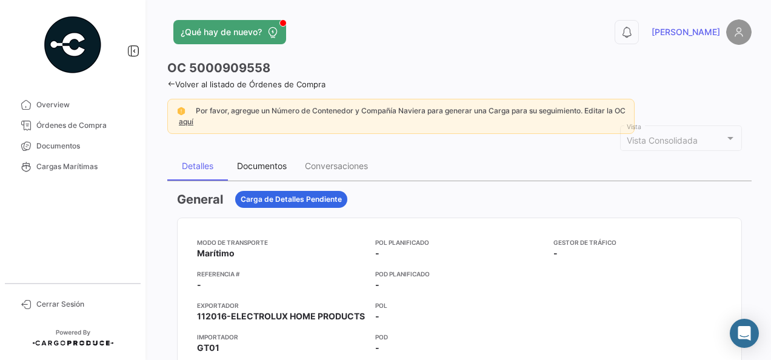
click at [271, 167] on div "Documentos" at bounding box center [262, 166] width 50 height 10
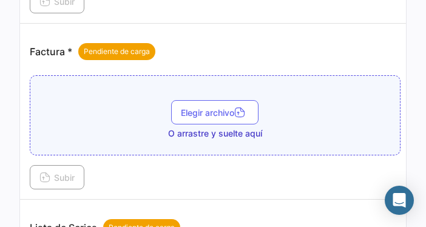
scroll to position [606, 0]
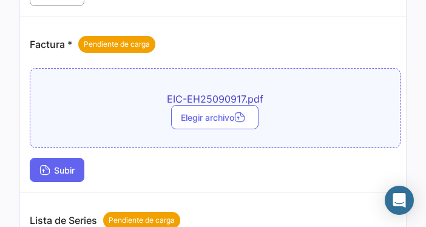
click at [74, 165] on span "Subir" at bounding box center [56, 170] width 35 height 10
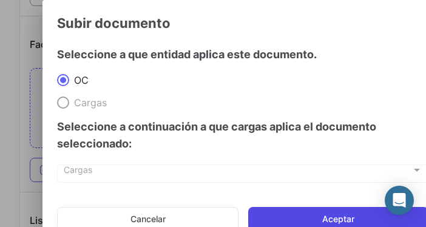
click at [323, 221] on button "Aceptar" at bounding box center [338, 219] width 180 height 24
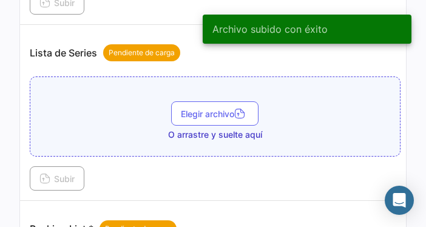
scroll to position [849, 0]
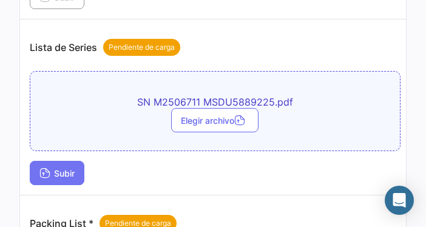
click at [62, 161] on button "Subir" at bounding box center [57, 173] width 55 height 24
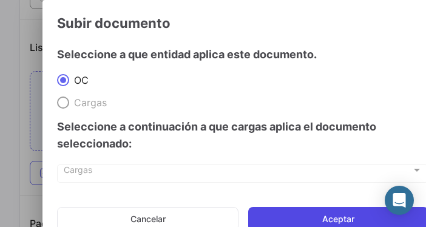
click at [318, 216] on button "Aceptar" at bounding box center [338, 219] width 180 height 24
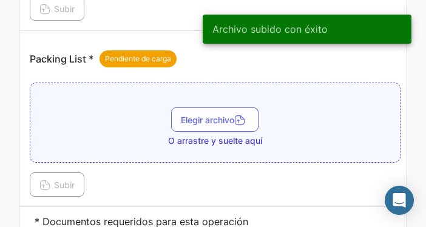
scroll to position [1089, 0]
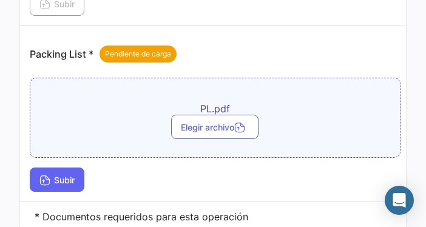
click at [78, 167] on button "Subir" at bounding box center [57, 179] width 55 height 24
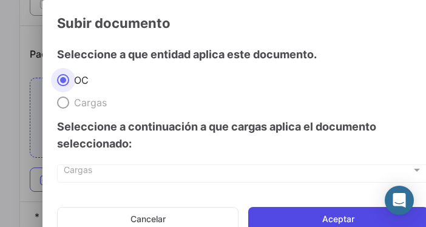
click at [281, 210] on button "Aceptar" at bounding box center [338, 219] width 180 height 24
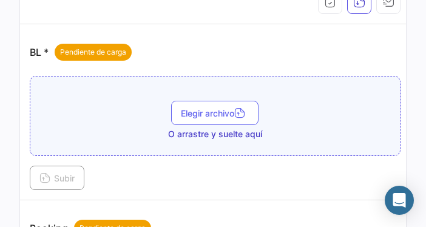
scroll to position [249, 0]
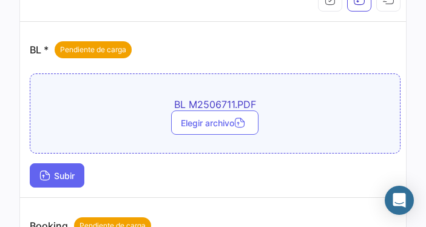
click at [65, 176] on span "Subir" at bounding box center [56, 175] width 35 height 10
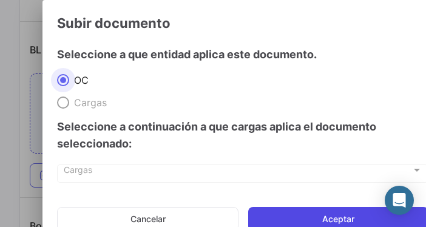
click at [308, 216] on button "Aceptar" at bounding box center [338, 219] width 180 height 24
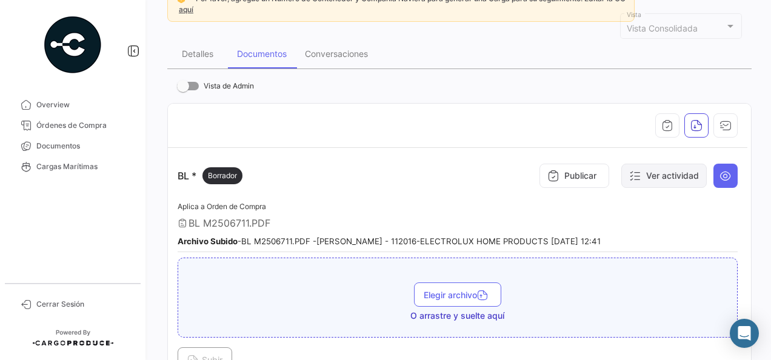
scroll to position [114, 0]
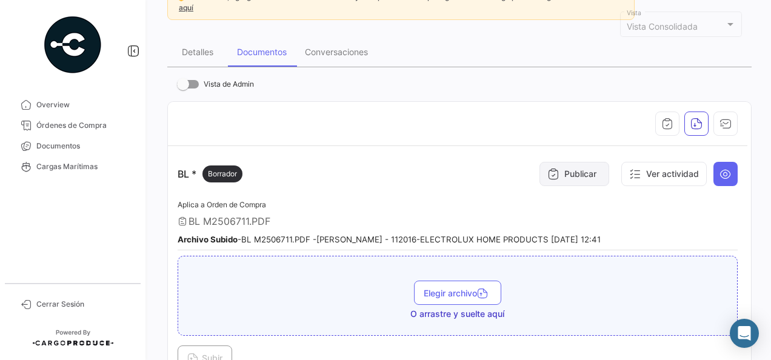
click at [559, 179] on button "Publicar" at bounding box center [575, 174] width 70 height 24
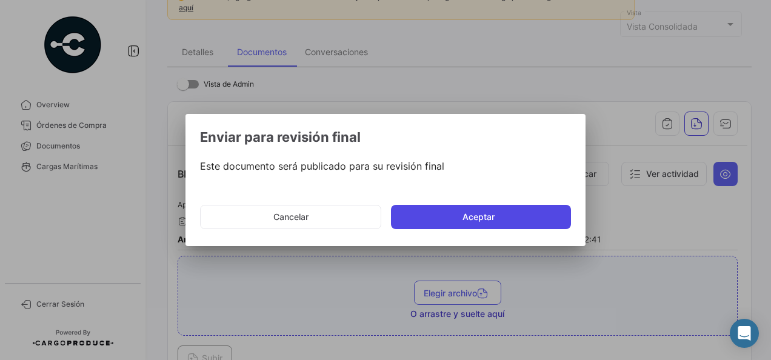
click at [537, 215] on button "Aceptar" at bounding box center [481, 217] width 180 height 24
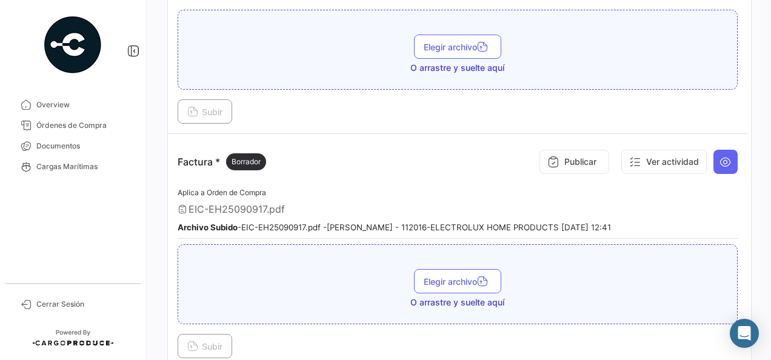
scroll to position [554, 0]
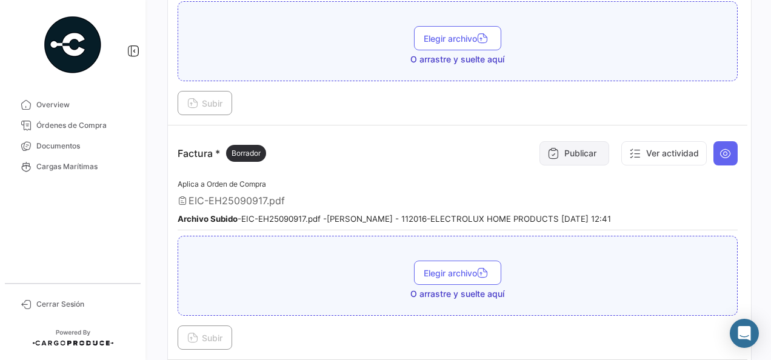
click at [585, 141] on button "Publicar" at bounding box center [575, 153] width 70 height 24
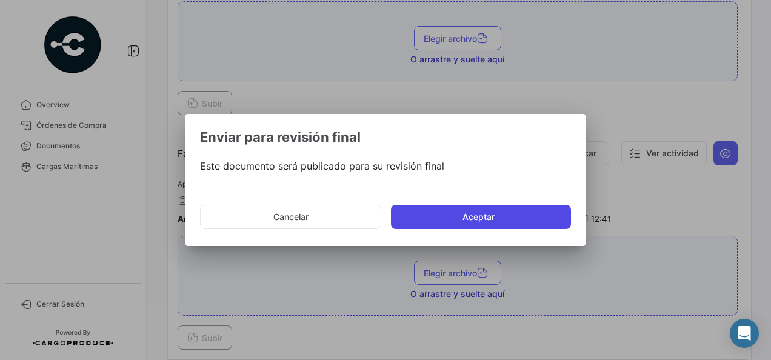
click at [531, 215] on button "Aceptar" at bounding box center [481, 217] width 180 height 24
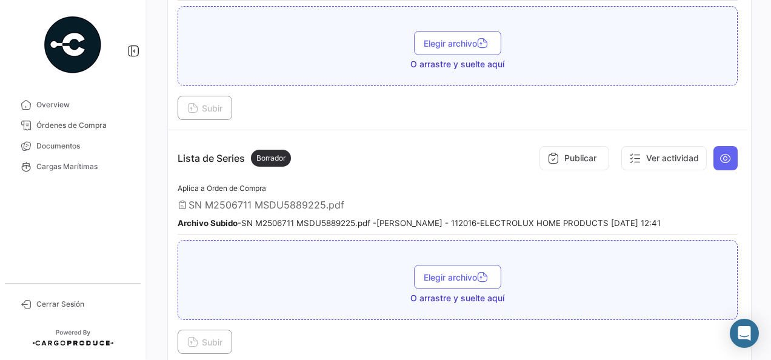
scroll to position [786, 0]
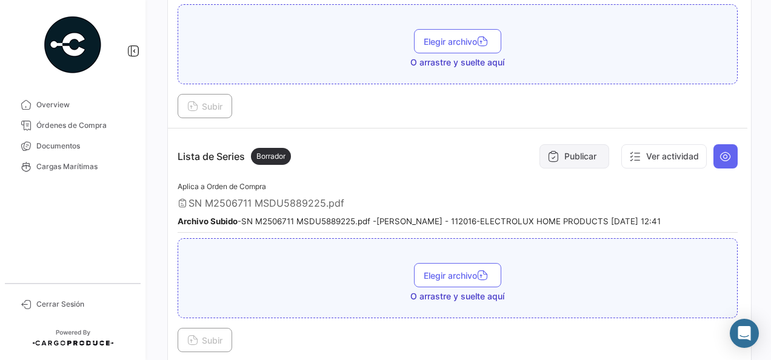
click at [549, 150] on icon at bounding box center [554, 156] width 12 height 12
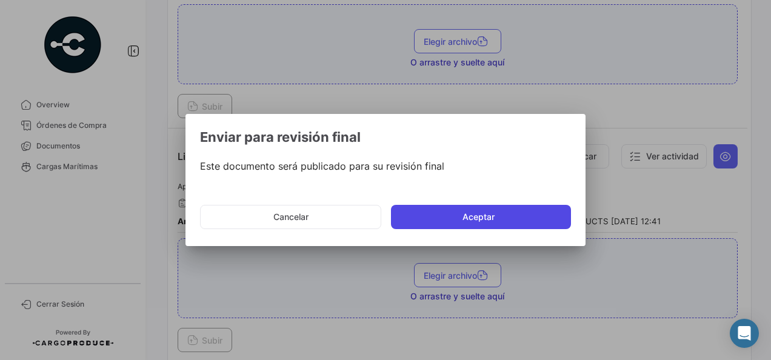
click at [524, 210] on button "Aceptar" at bounding box center [481, 217] width 180 height 24
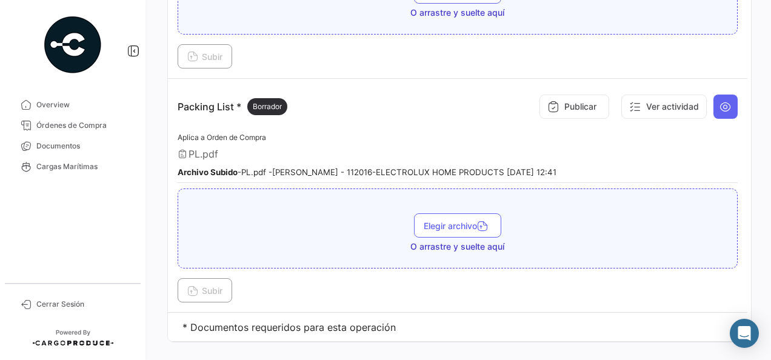
scroll to position [1078, 0]
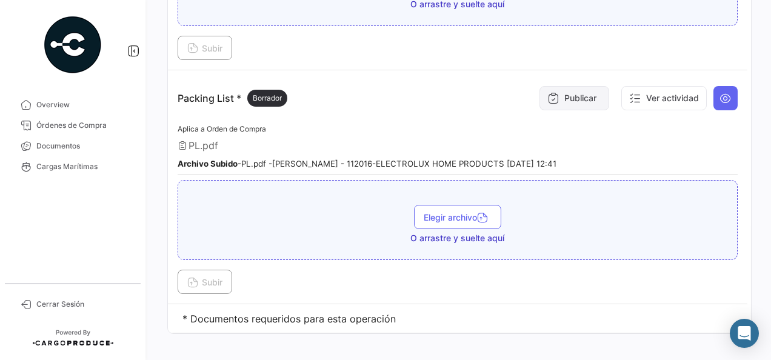
click at [555, 92] on button "Publicar" at bounding box center [575, 98] width 70 height 24
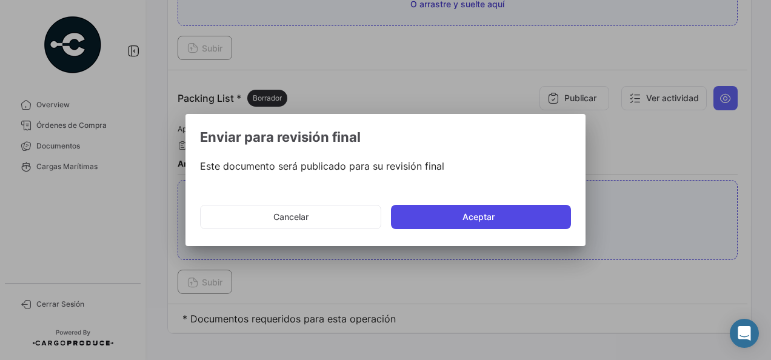
click at [506, 216] on button "Aceptar" at bounding box center [481, 217] width 180 height 24
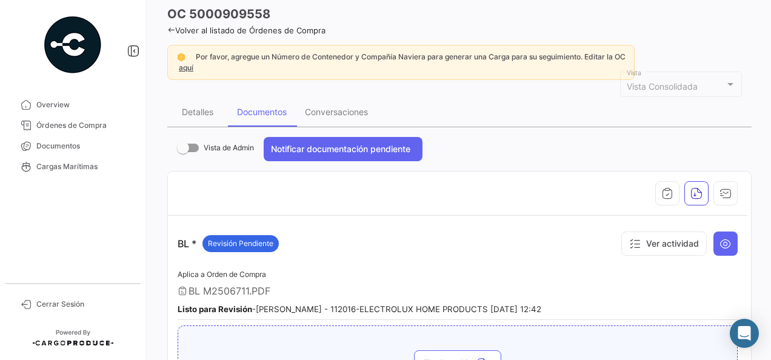
scroll to position [0, 0]
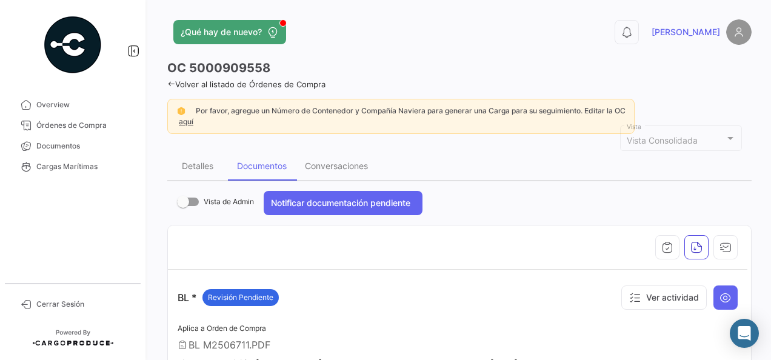
click at [174, 84] on icon at bounding box center [171, 84] width 8 height 8
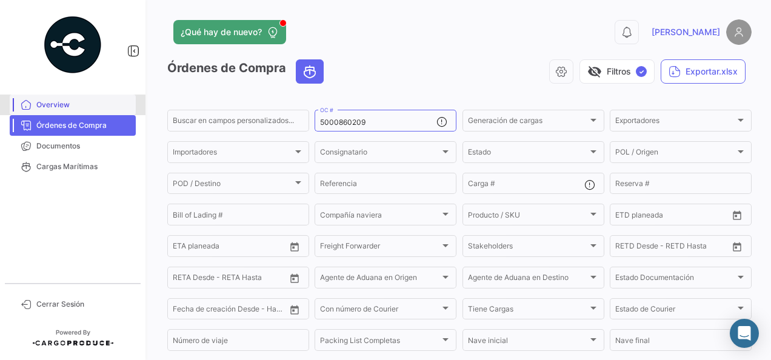
click at [90, 98] on link "Overview" at bounding box center [73, 105] width 126 height 21
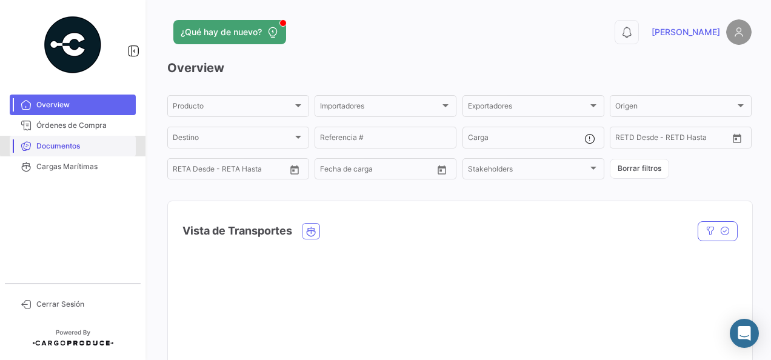
click at [84, 141] on span "Documentos" at bounding box center [83, 146] width 95 height 11
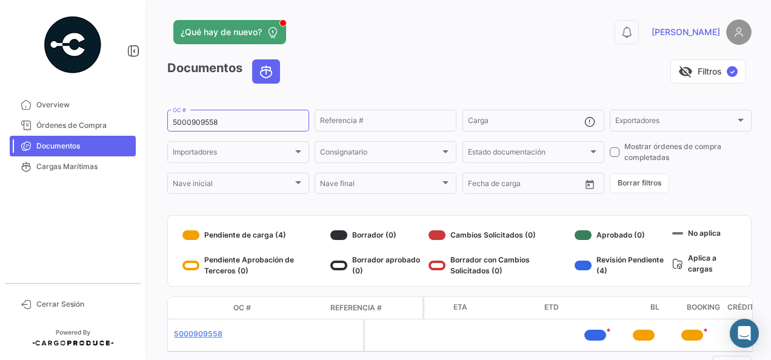
scroll to position [0, 264]
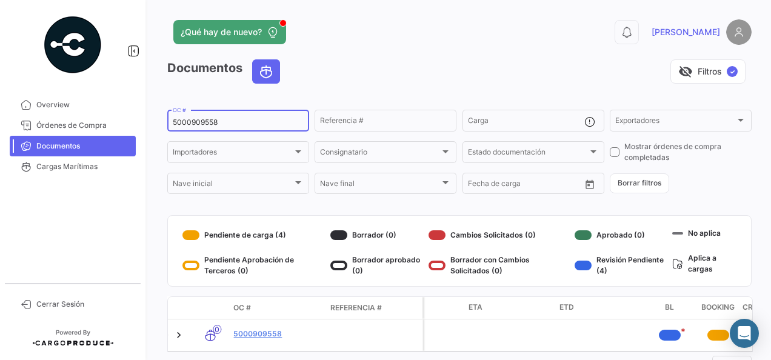
click at [230, 118] on input "5000909558" at bounding box center [238, 122] width 131 height 8
type input "5"
paste input "5000909480"
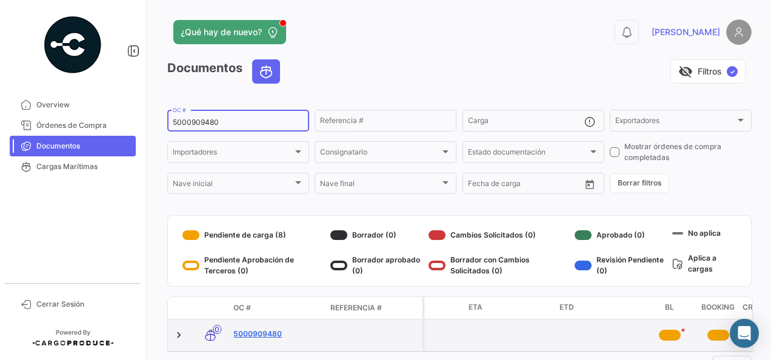
type input "5000909480"
click at [270, 334] on link "5000909480" at bounding box center [276, 334] width 87 height 11
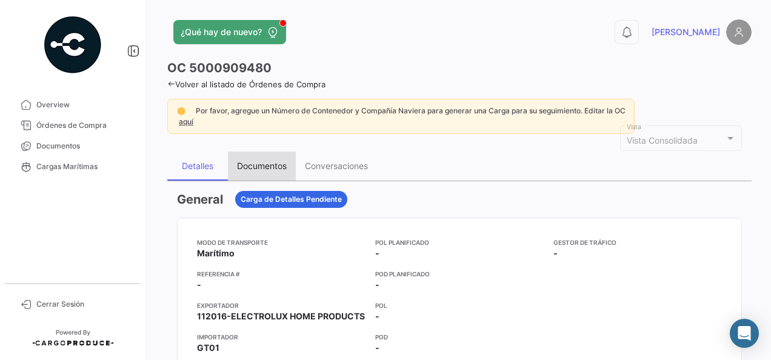
click at [251, 164] on div "Documentos" at bounding box center [262, 166] width 50 height 10
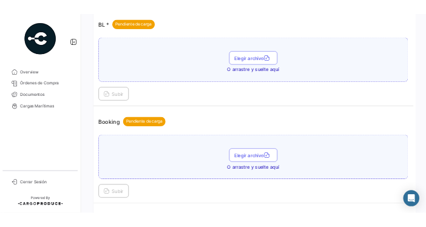
scroll to position [280, 0]
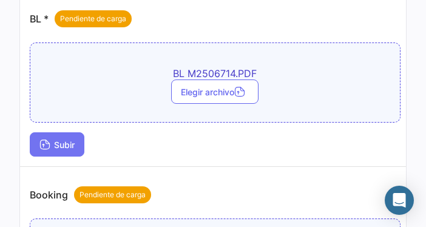
click at [62, 139] on span "Subir" at bounding box center [56, 144] width 35 height 10
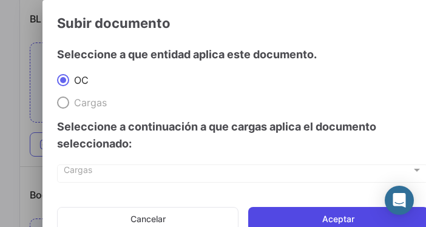
click at [324, 221] on button "Aceptar" at bounding box center [338, 219] width 180 height 24
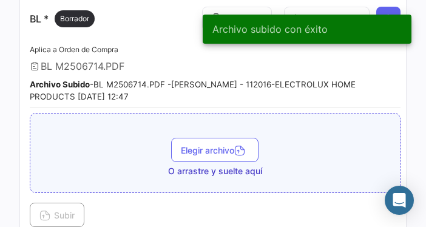
click at [214, 9] on div "Archivo subido con éxito" at bounding box center [307, 29] width 238 height 58
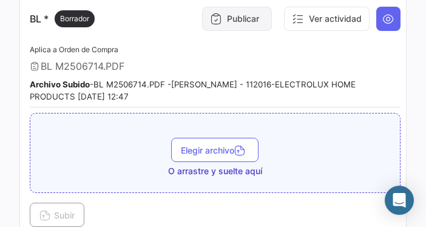
click at [220, 14] on button "Publicar" at bounding box center [237, 19] width 70 height 24
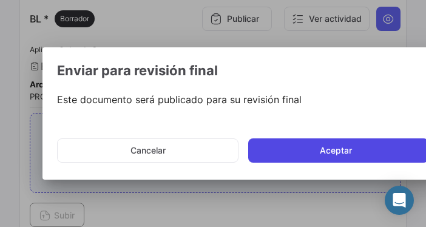
click at [336, 157] on button "Aceptar" at bounding box center [338, 150] width 180 height 24
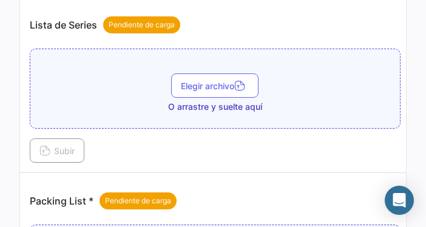
scroll to position [859, 0]
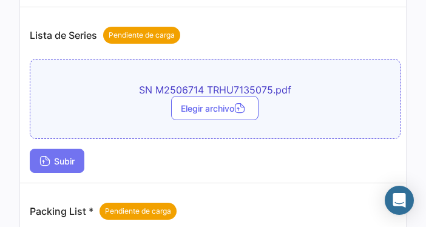
click at [64, 164] on span "Subir" at bounding box center [56, 161] width 35 height 10
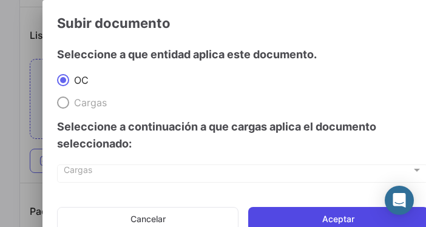
click at [310, 212] on button "Aceptar" at bounding box center [338, 219] width 180 height 24
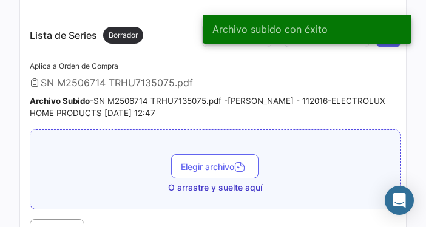
scroll to position [799, 0]
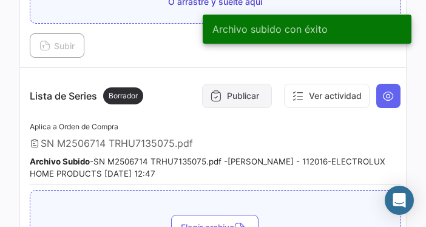
click at [228, 107] on button "Publicar" at bounding box center [237, 96] width 70 height 24
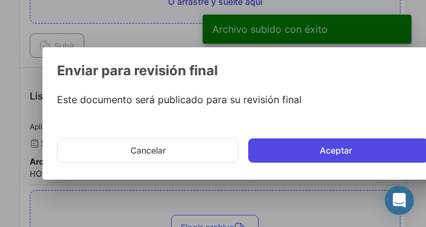
click at [304, 151] on button "Aceptar" at bounding box center [338, 150] width 180 height 24
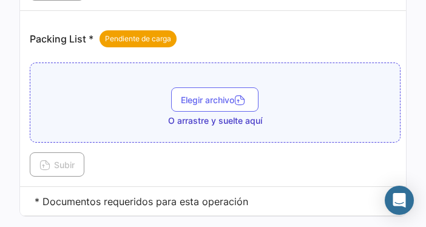
scroll to position [1102, 0]
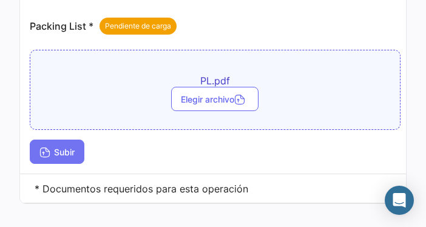
click at [75, 157] on span "Subir" at bounding box center [56, 152] width 35 height 10
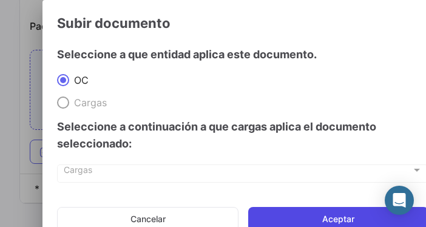
click at [276, 220] on button "Aceptar" at bounding box center [338, 219] width 180 height 24
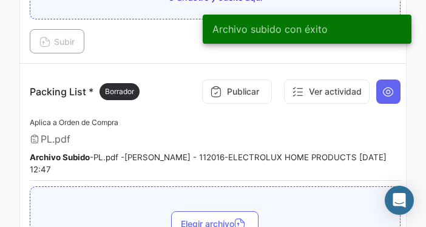
scroll to position [1028, 0]
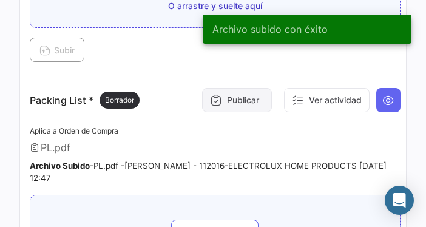
click at [233, 112] on button "Publicar" at bounding box center [237, 100] width 70 height 24
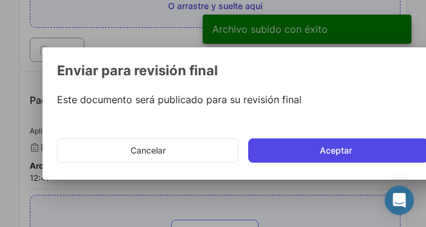
click at [284, 156] on button "Aceptar" at bounding box center [338, 150] width 180 height 24
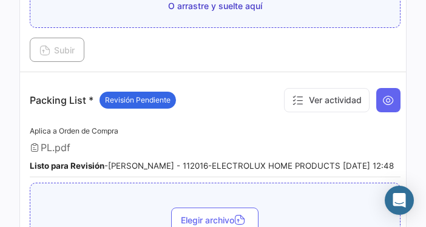
click at [426, 181] on html "Overview Órdenes de Compra Documentos Cargas Marítimas Cerrar Sesión 0 OC 50009…" at bounding box center [213, 113] width 426 height 227
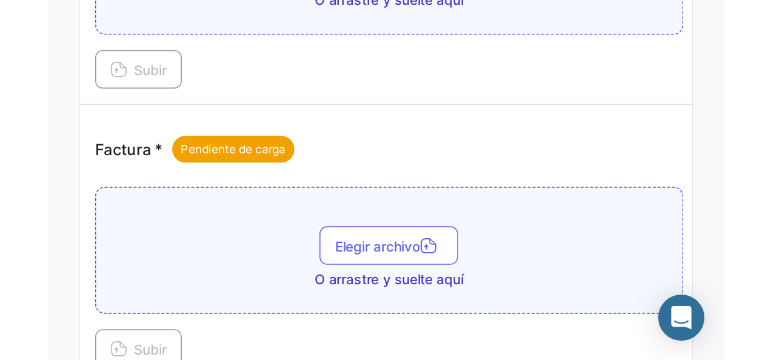
scroll to position [661, 0]
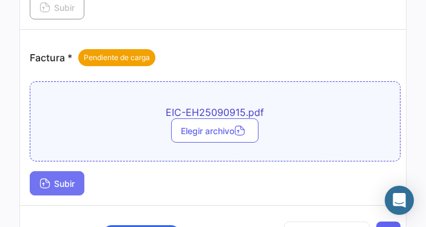
click at [63, 189] on span "Subir" at bounding box center [56, 183] width 35 height 10
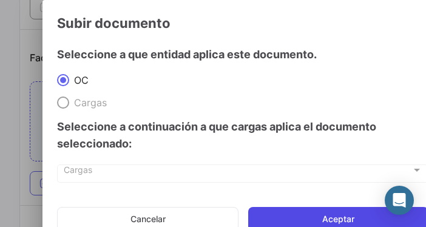
click at [288, 219] on button "Aceptar" at bounding box center [338, 219] width 180 height 24
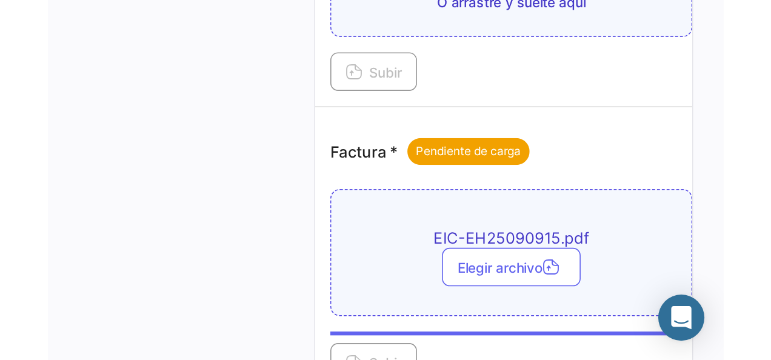
scroll to position [650, 0]
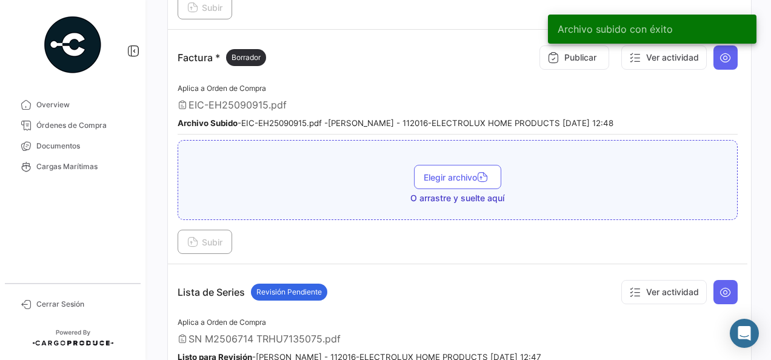
click at [569, 48] on div "Archivo subido con éxito" at bounding box center [653, 29] width 238 height 58
click at [569, 55] on div "Archivo subido con éxito" at bounding box center [653, 29] width 238 height 58
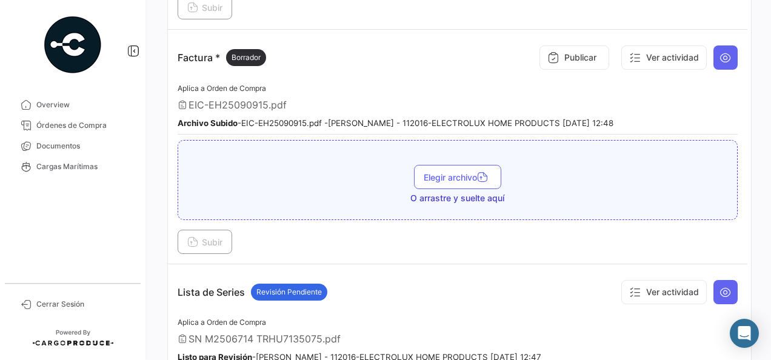
click at [569, 55] on button "Publicar" at bounding box center [575, 57] width 70 height 24
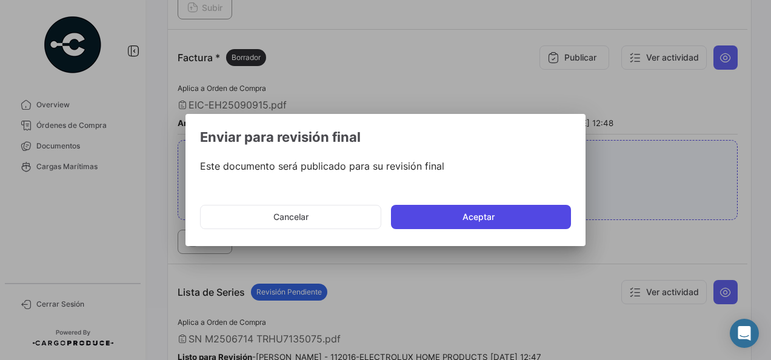
click at [533, 216] on button "Aceptar" at bounding box center [481, 217] width 180 height 24
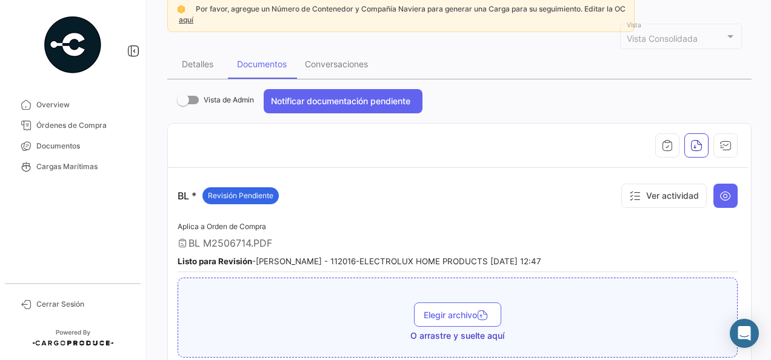
scroll to position [0, 0]
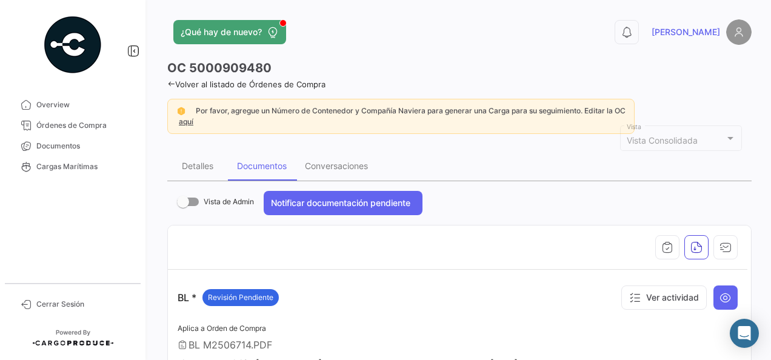
click at [169, 83] on icon at bounding box center [171, 84] width 8 height 8
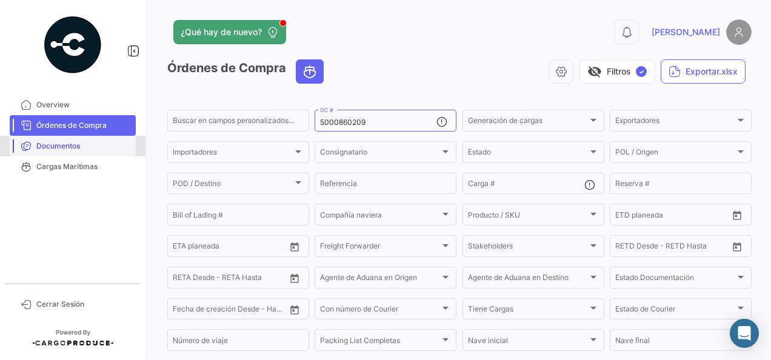
click at [90, 154] on link "Documentos" at bounding box center [73, 146] width 126 height 21
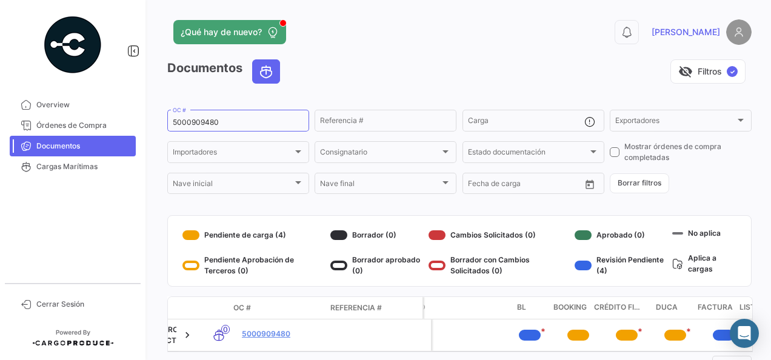
scroll to position [0, 397]
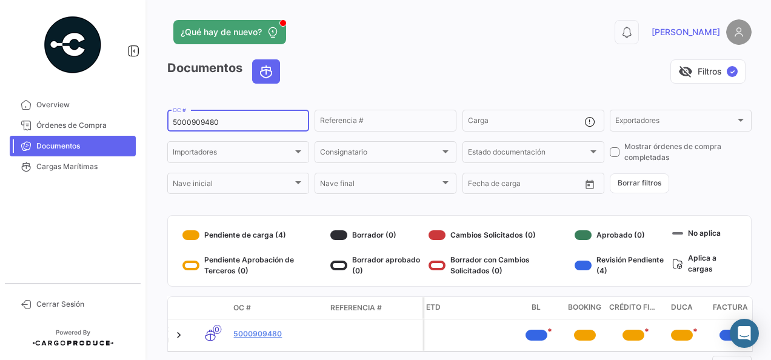
click at [230, 122] on input "5000909480" at bounding box center [238, 122] width 131 height 8
type input "5"
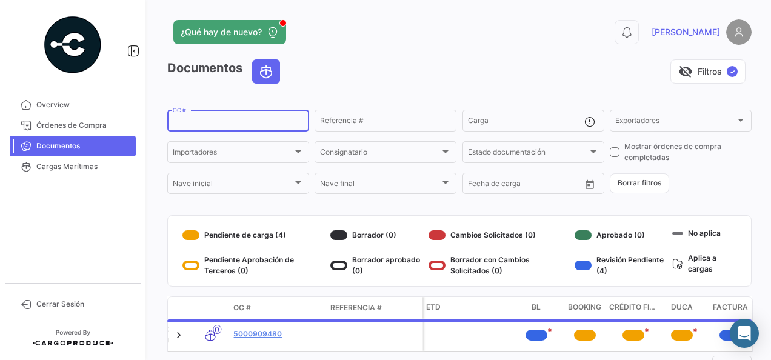
paste input "5000918974"
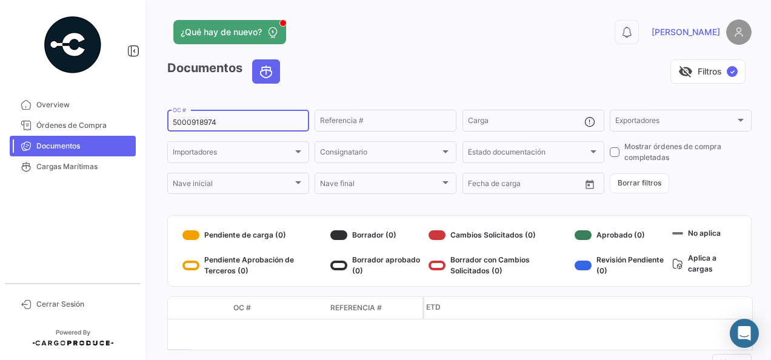
scroll to position [44, 0]
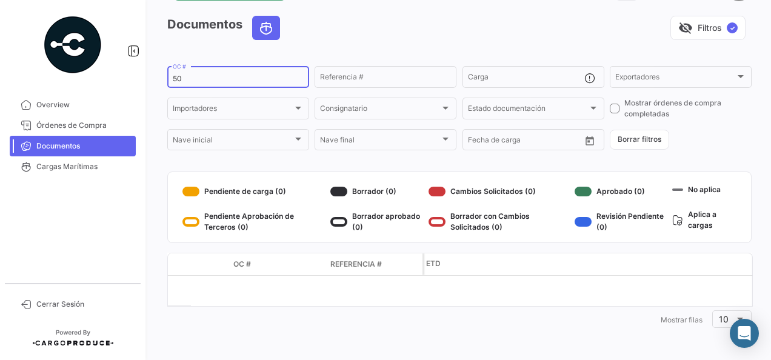
type input "5"
paste input "5000912957"
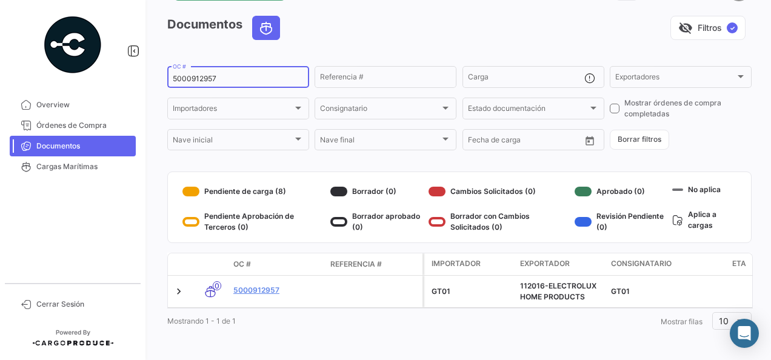
type input "5000912957"
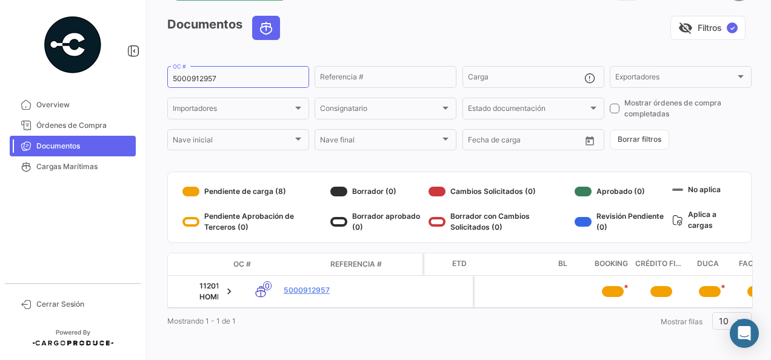
scroll to position [0, 475]
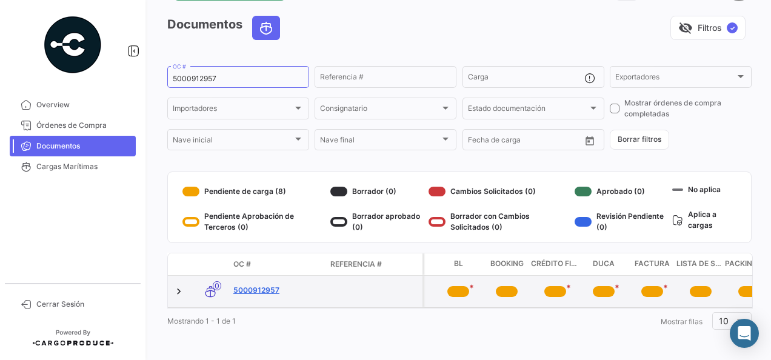
click at [266, 290] on link "5000912957" at bounding box center [276, 290] width 87 height 11
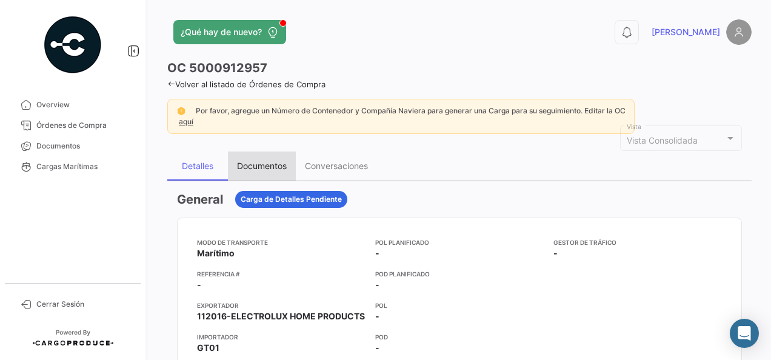
click at [242, 161] on div "Documentos" at bounding box center [262, 166] width 50 height 10
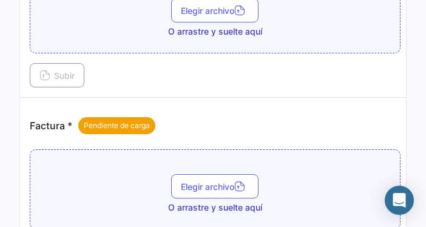
scroll to position [549, 0]
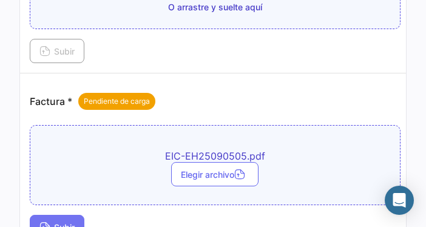
click at [56, 215] on button "Subir" at bounding box center [57, 227] width 55 height 24
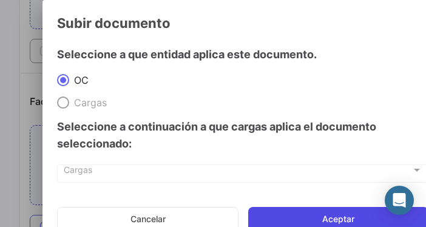
click at [314, 218] on button "Aceptar" at bounding box center [338, 219] width 180 height 24
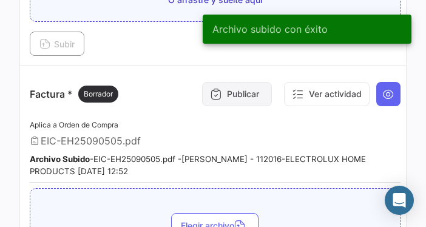
click at [252, 89] on button "Publicar" at bounding box center [237, 94] width 70 height 24
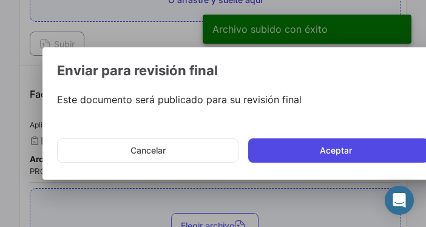
click at [320, 146] on button "Aceptar" at bounding box center [338, 150] width 180 height 24
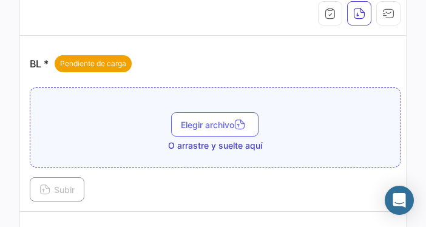
scroll to position [260, 0]
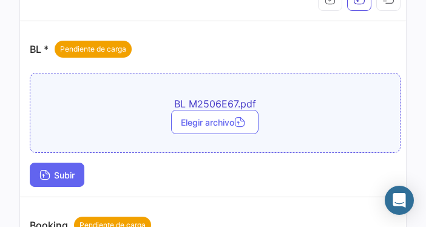
click at [53, 180] on button "Subir" at bounding box center [57, 174] width 55 height 24
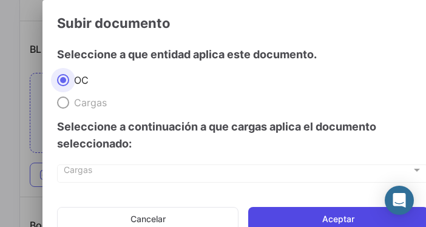
click at [333, 220] on button "Aceptar" at bounding box center [338, 219] width 180 height 24
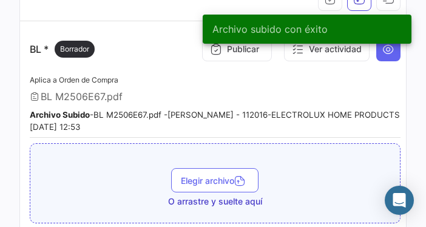
click at [247, 54] on div "Archivo subido con éxito" at bounding box center [307, 29] width 238 height 58
click at [235, 49] on div "Archivo subido con éxito" at bounding box center [307, 29] width 238 height 58
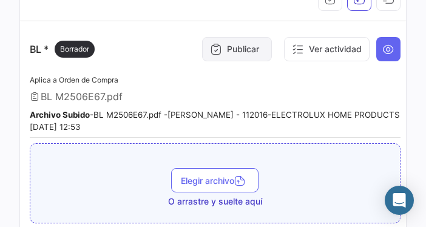
click at [223, 43] on button "Publicar" at bounding box center [237, 49] width 70 height 24
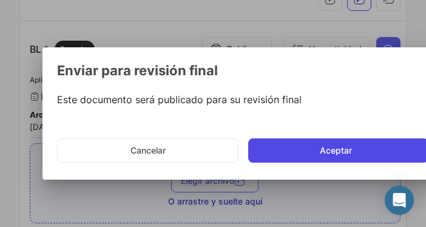
click at [309, 147] on button "Aceptar" at bounding box center [338, 150] width 180 height 24
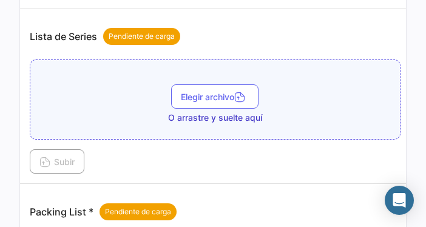
scroll to position [919, 0]
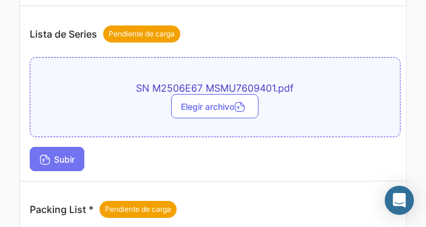
click at [67, 164] on span "Subir" at bounding box center [56, 159] width 35 height 10
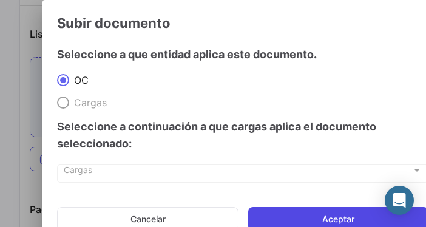
click at [292, 213] on button "Aceptar" at bounding box center [338, 219] width 180 height 24
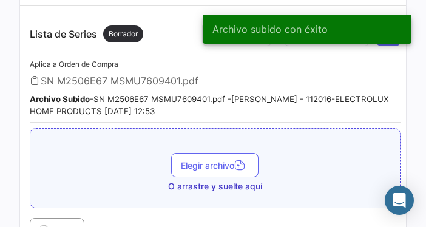
click at [239, 52] on div "Archivo subido con éxito" at bounding box center [307, 29] width 238 height 58
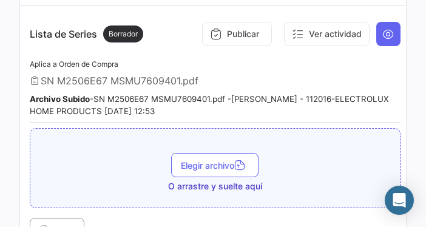
click at [239, 46] on button "Publicar" at bounding box center [237, 34] width 70 height 24
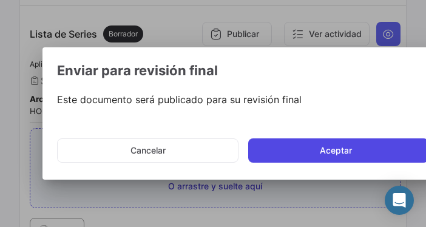
click at [278, 146] on button "Aceptar" at bounding box center [338, 150] width 180 height 24
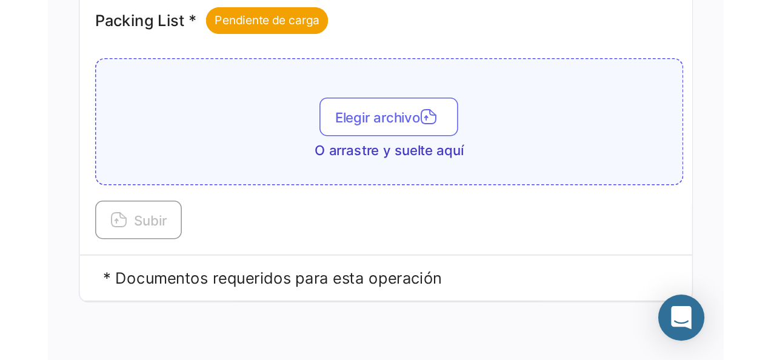
scroll to position [1177, 0]
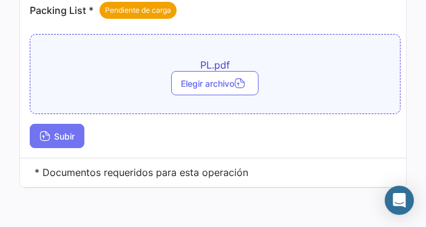
click at [78, 148] on button "Subir" at bounding box center [57, 136] width 55 height 24
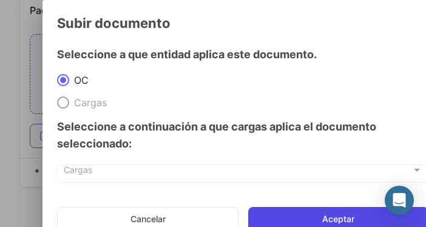
click at [315, 213] on button "Aceptar" at bounding box center [338, 219] width 180 height 24
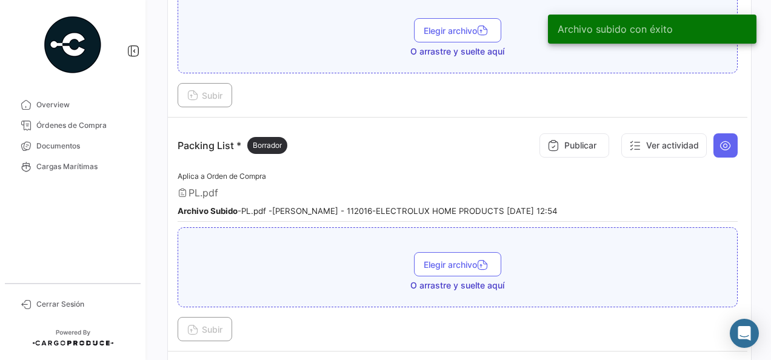
scroll to position [1088, 0]
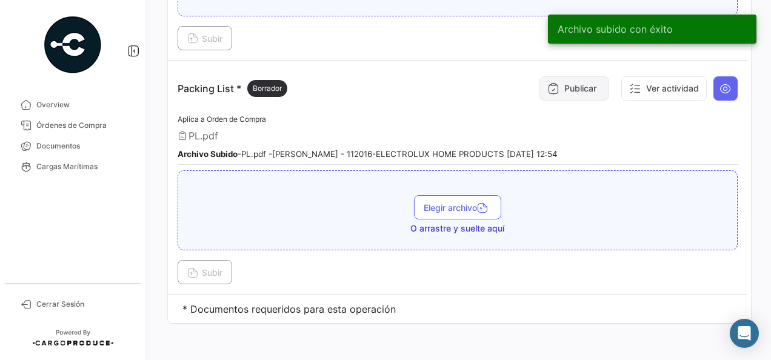
click at [571, 85] on button "Publicar" at bounding box center [575, 88] width 70 height 24
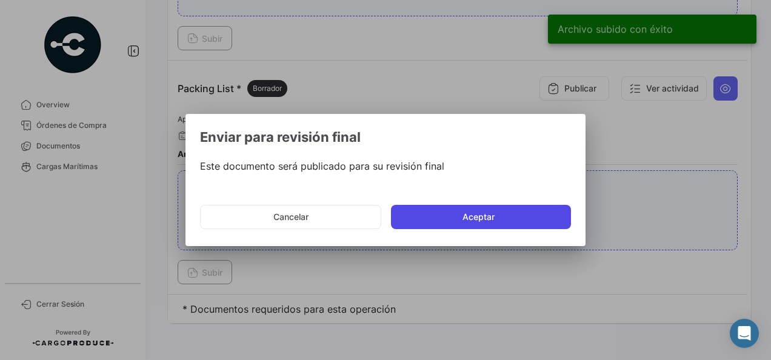
click at [537, 221] on button "Aceptar" at bounding box center [481, 217] width 180 height 24
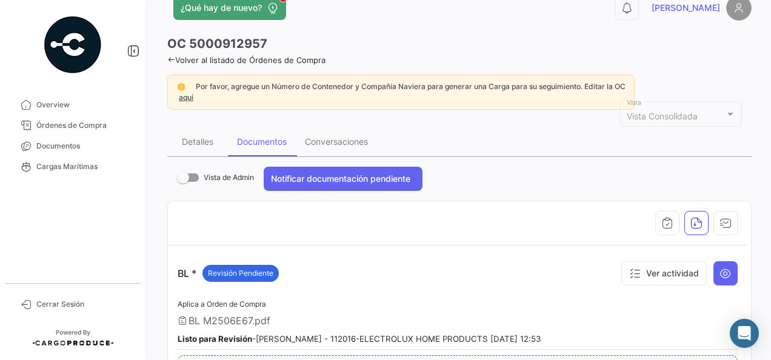
scroll to position [0, 0]
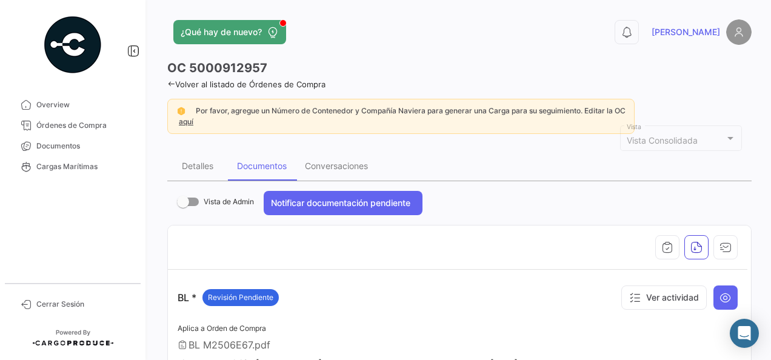
click at [170, 85] on icon at bounding box center [171, 84] width 8 height 8
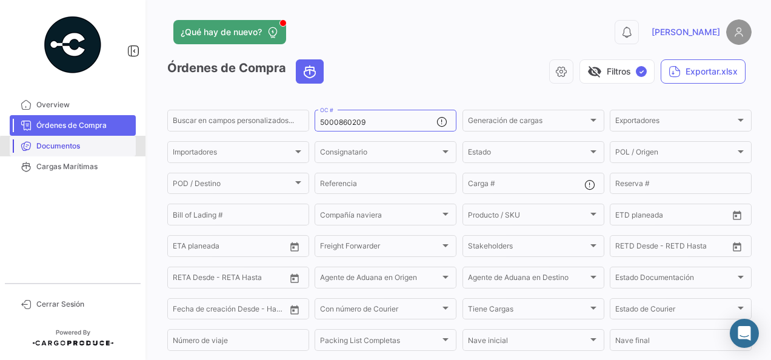
click at [77, 147] on span "Documentos" at bounding box center [83, 146] width 95 height 11
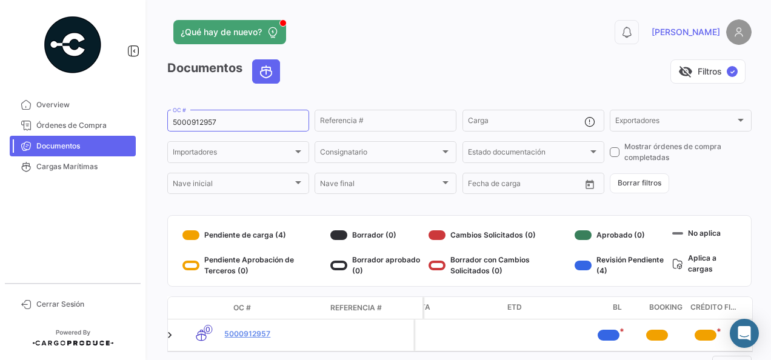
scroll to position [0, 314]
click at [231, 122] on input "5000912957" at bounding box center [238, 122] width 131 height 8
type input "5"
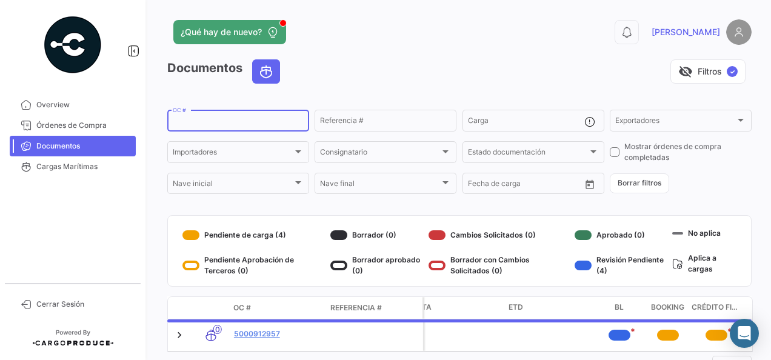
paste input "5000912946"
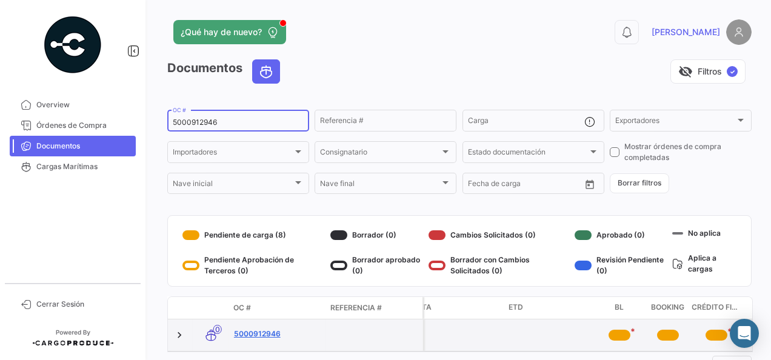
type input "5000912946"
click at [269, 329] on link "5000912946" at bounding box center [277, 334] width 87 height 11
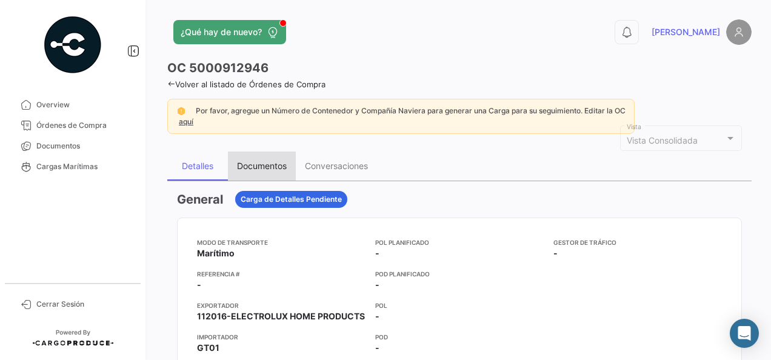
click at [269, 161] on div "Documentos" at bounding box center [262, 166] width 50 height 10
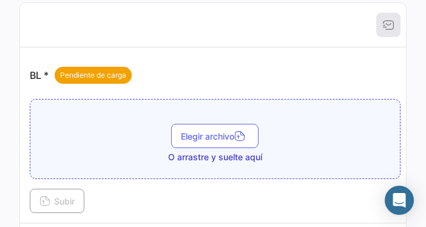
scroll to position [231, 0]
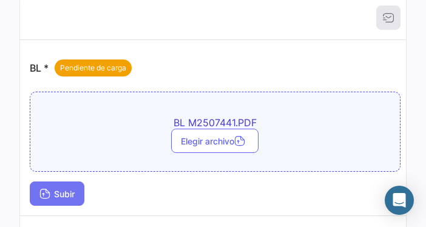
click at [75, 186] on button "Subir" at bounding box center [57, 193] width 55 height 24
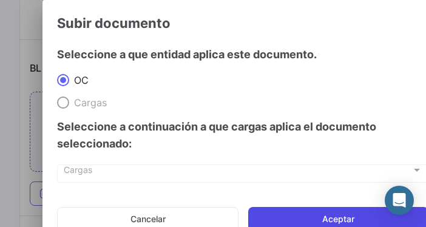
click at [307, 216] on button "Aceptar" at bounding box center [338, 219] width 180 height 24
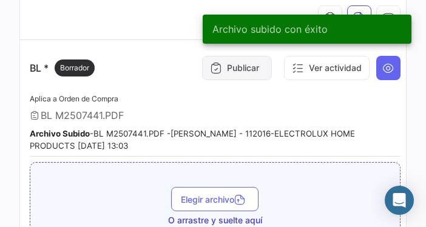
click at [244, 65] on button "Publicar" at bounding box center [237, 68] width 70 height 24
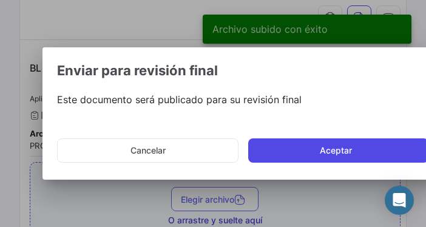
click at [379, 153] on button "Aceptar" at bounding box center [338, 150] width 180 height 24
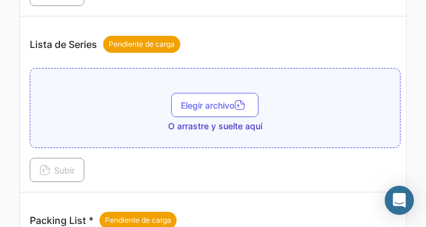
scroll to position [873, 0]
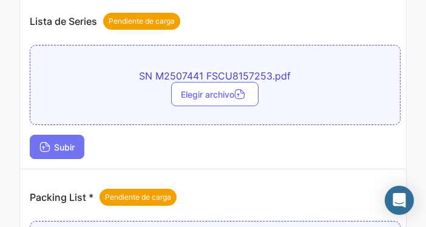
click at [74, 152] on span "Subir" at bounding box center [56, 147] width 35 height 10
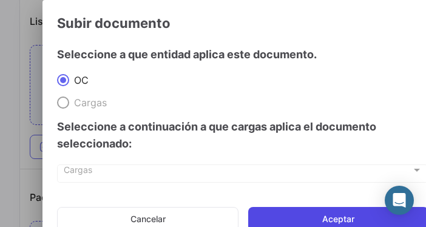
click at [295, 213] on button "Aceptar" at bounding box center [338, 219] width 180 height 24
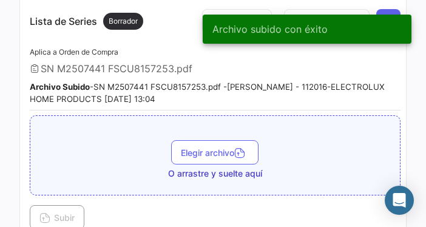
scroll to position [831, 0]
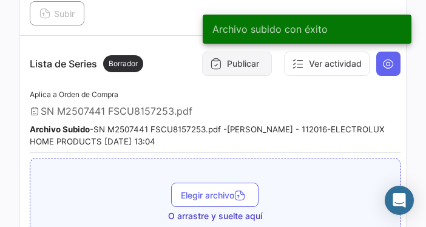
click at [223, 70] on button "Publicar" at bounding box center [237, 64] width 70 height 24
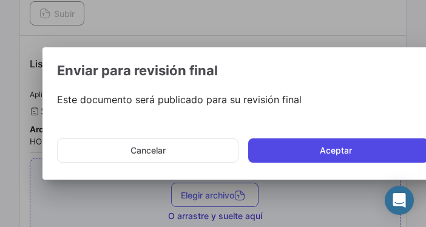
click at [330, 153] on button "Aceptar" at bounding box center [338, 150] width 180 height 24
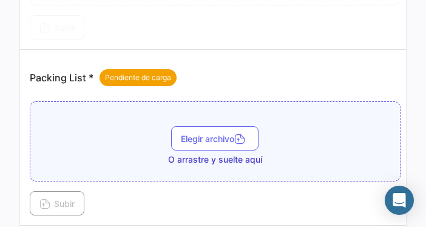
scroll to position [1071, 0]
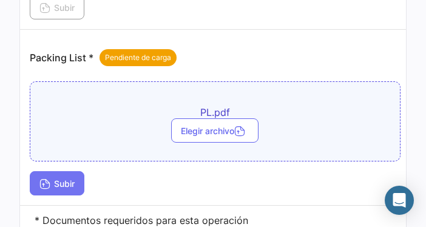
click at [56, 189] on span "Subir" at bounding box center [56, 183] width 35 height 10
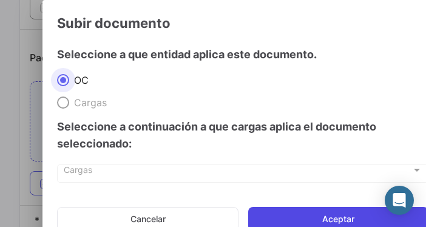
click at [300, 212] on button "Aceptar" at bounding box center [338, 219] width 180 height 24
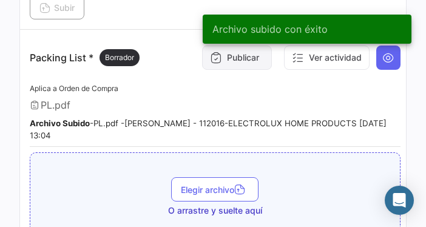
click at [243, 70] on button "Publicar" at bounding box center [237, 57] width 70 height 24
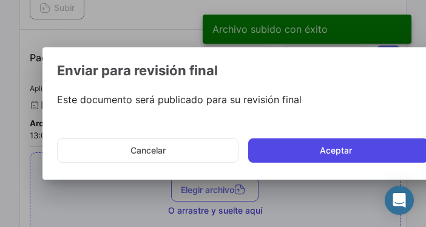
click at [317, 150] on button "Aceptar" at bounding box center [338, 150] width 180 height 24
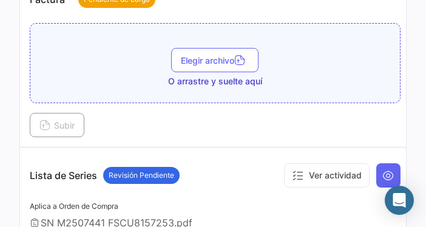
scroll to position [717, 0]
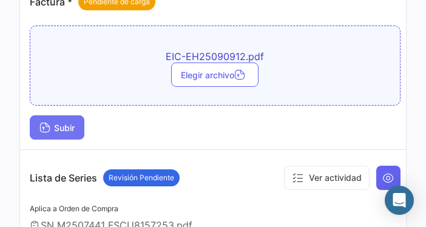
click at [75, 133] on span "Subir" at bounding box center [56, 127] width 35 height 10
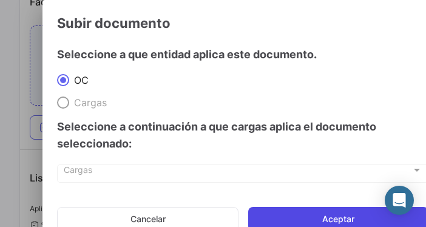
click at [302, 211] on button "Aceptar" at bounding box center [338, 219] width 180 height 24
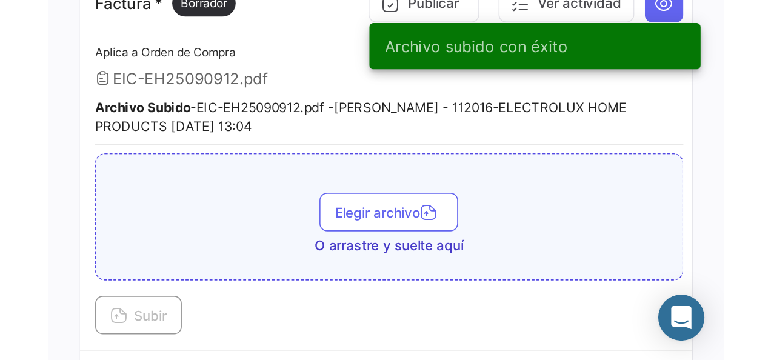
scroll to position [574, 0]
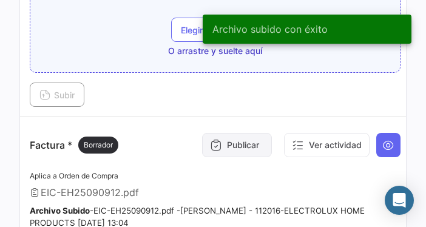
click at [235, 151] on button "Publicar" at bounding box center [237, 145] width 70 height 24
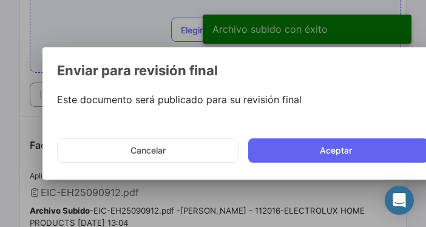
click at [345, 136] on mat-dialog-actions "Cancelar Aceptar" at bounding box center [242, 150] width 371 height 41
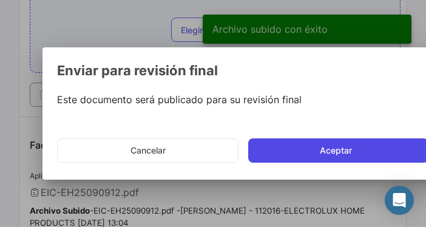
click at [344, 139] on button "Aceptar" at bounding box center [338, 150] width 180 height 24
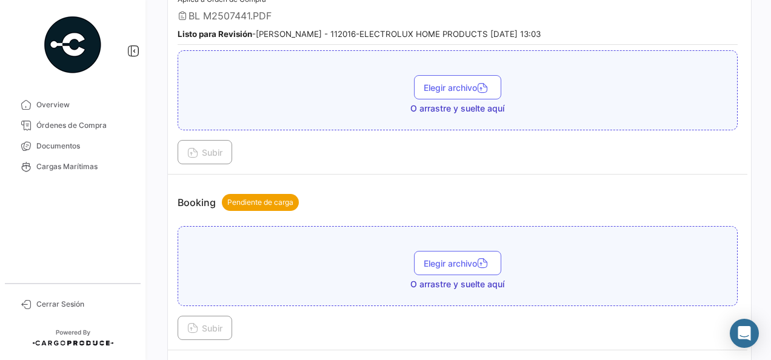
scroll to position [0, 0]
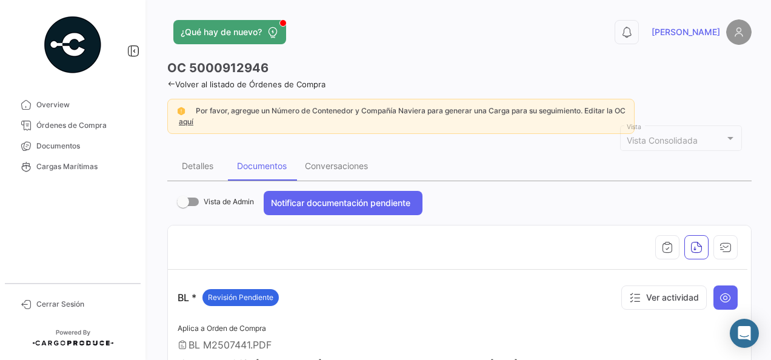
click at [174, 85] on icon at bounding box center [171, 84] width 8 height 8
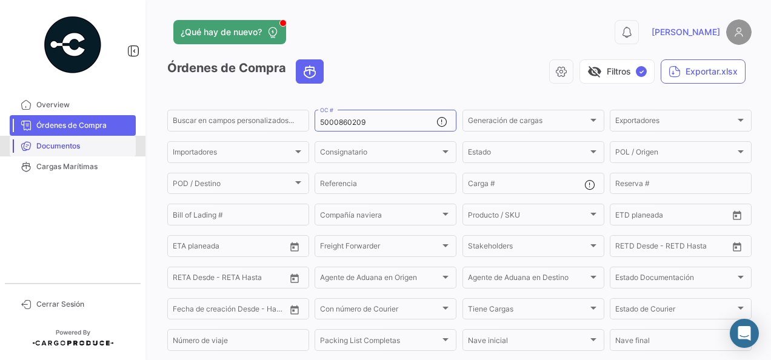
click at [89, 143] on span "Documentos" at bounding box center [83, 146] width 95 height 11
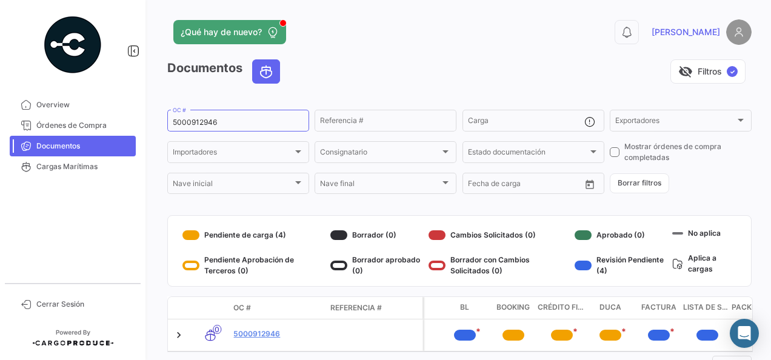
scroll to position [0, 545]
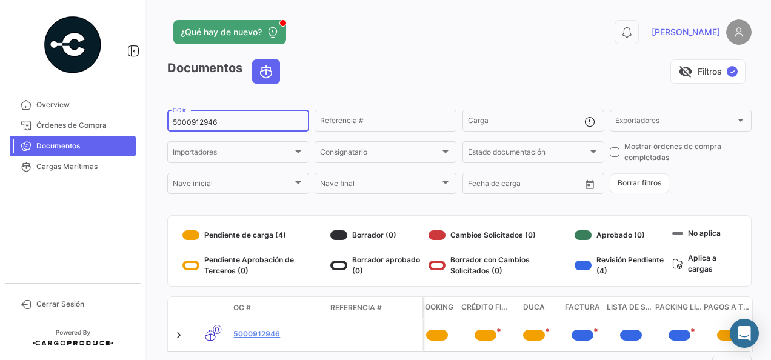
click at [226, 127] on div "5000912946 OC #" at bounding box center [238, 120] width 131 height 24
type input "5"
paste input "5000918955"
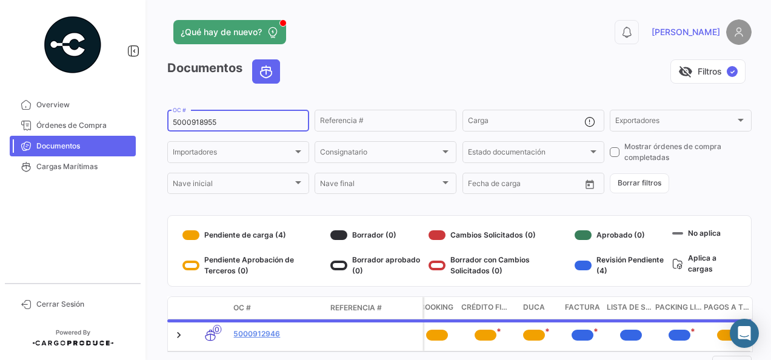
scroll to position [0, 0]
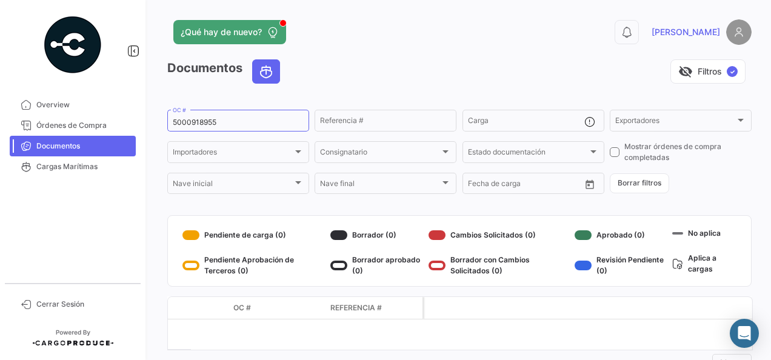
drag, startPoint x: 764, startPoint y: 182, endPoint x: 754, endPoint y: 270, distance: 89.1
click at [754, 270] on div "¿Qué hay de nuevo? 0 [PERSON_NAME] Documentos visibility_off Filtros ✓ 50009189…" at bounding box center [459, 180] width 623 height 360
drag, startPoint x: 754, startPoint y: 270, endPoint x: 728, endPoint y: 89, distance: 183.8
click at [728, 89] on div "Documentos visibility_off Filtros ✓" at bounding box center [459, 76] width 585 height 34
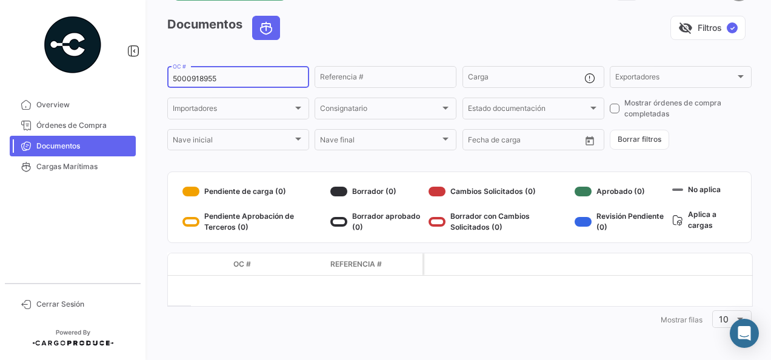
click at [230, 79] on input "5000918955" at bounding box center [238, 79] width 131 height 8
type input "5"
paste input "5000918965"
type input "5"
paste input "5000920342"
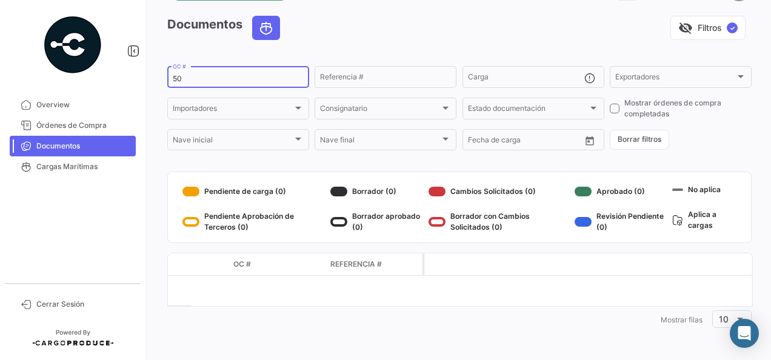
type input "5"
paste input "5000921223"
type input "5"
paste input "5000920326"
type input "5"
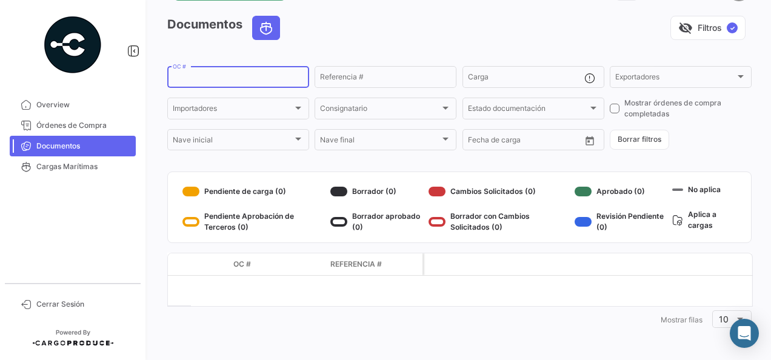
paste input "5000912957"
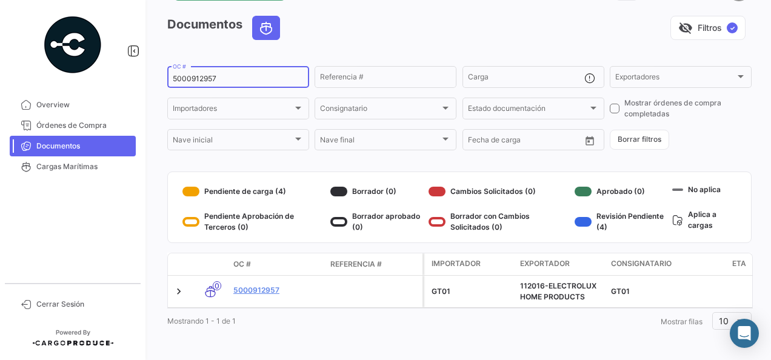
type input "5000912957"
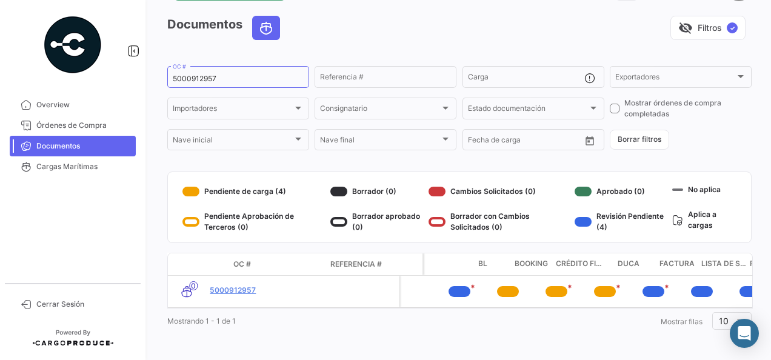
scroll to position [0, 482]
